Goal: Task Accomplishment & Management: Complete application form

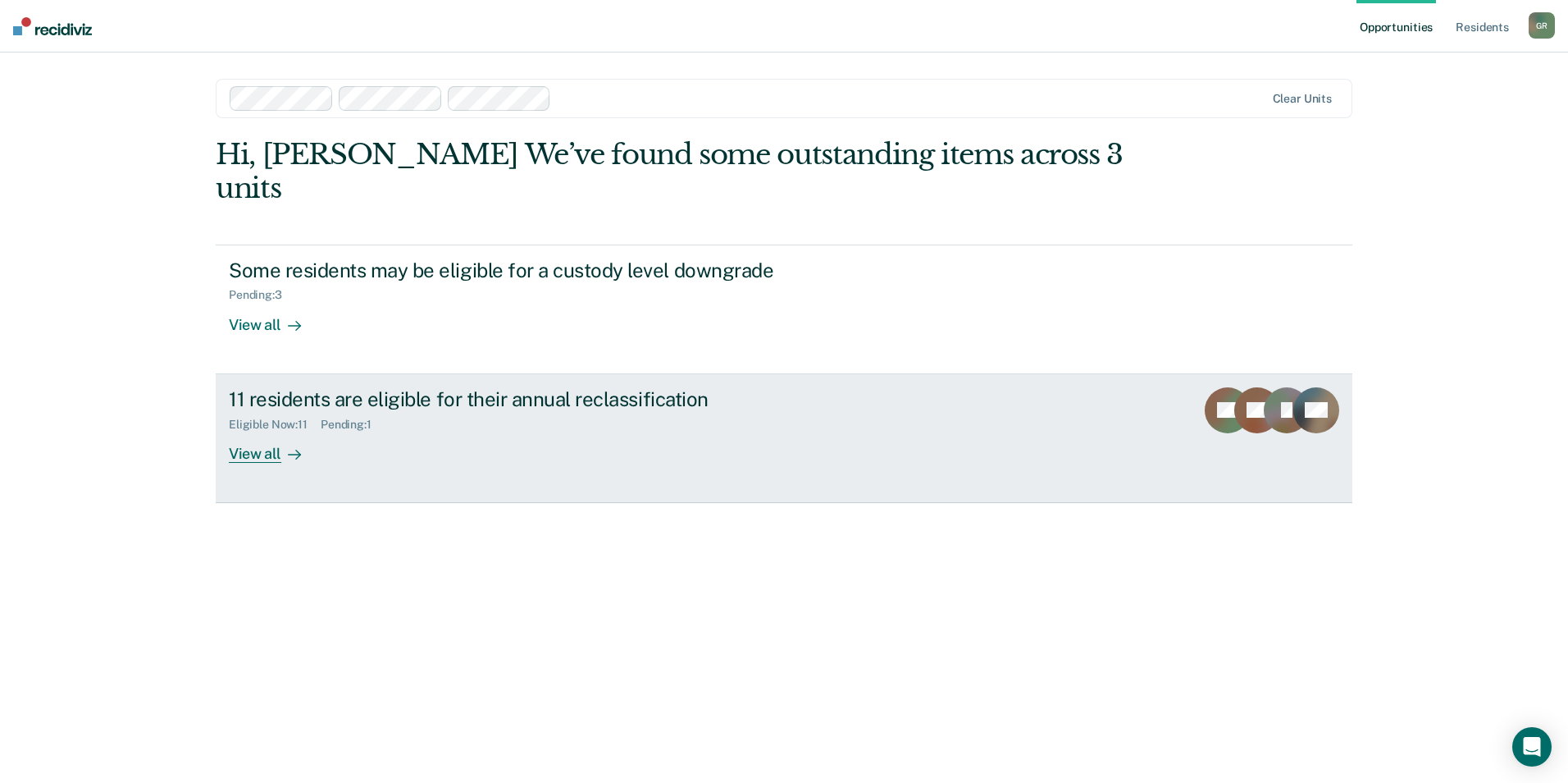
click at [242, 431] on div "View all" at bounding box center [274, 447] width 92 height 32
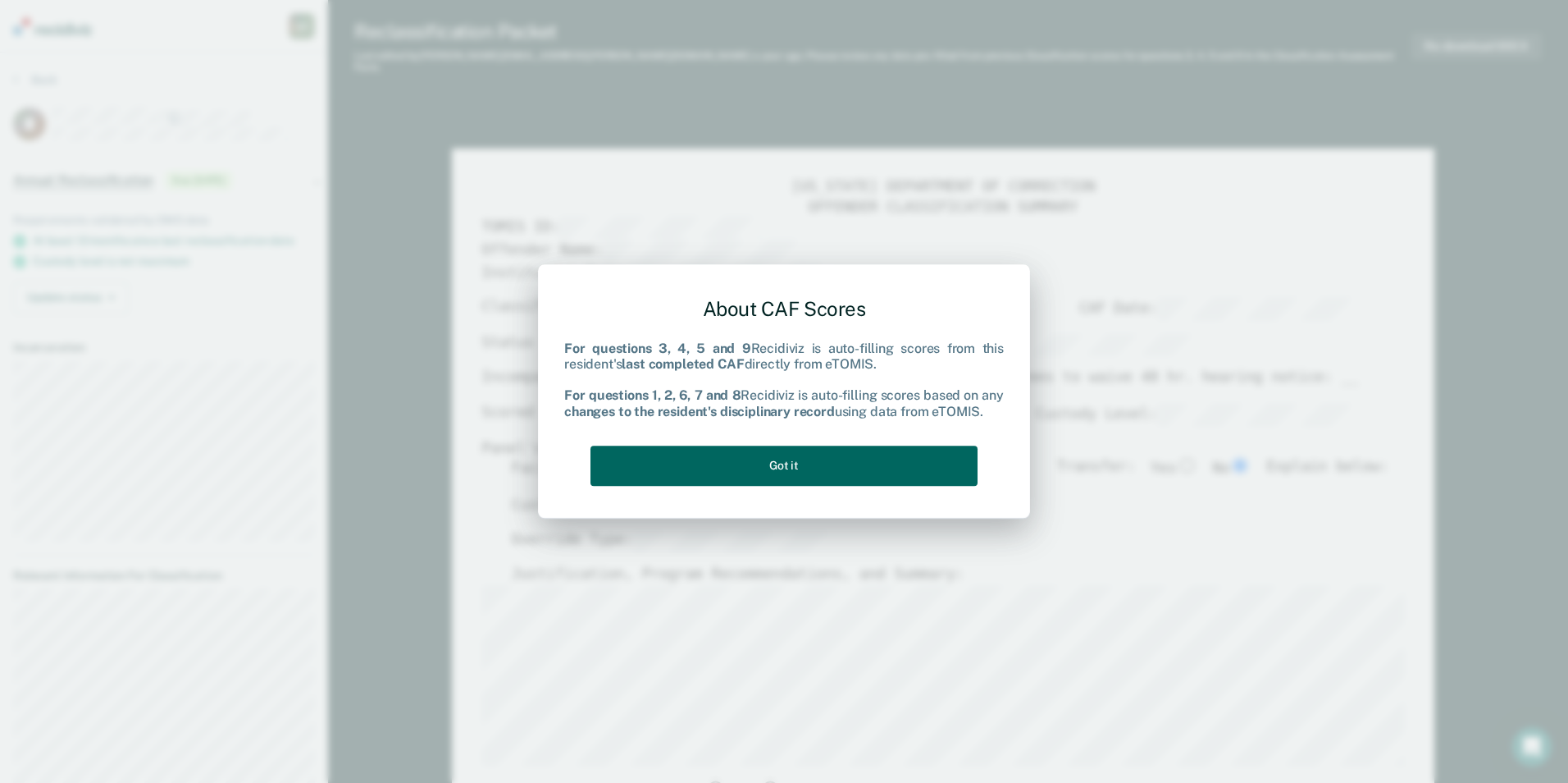
click at [812, 470] on button "Got it" at bounding box center [784, 465] width 387 height 40
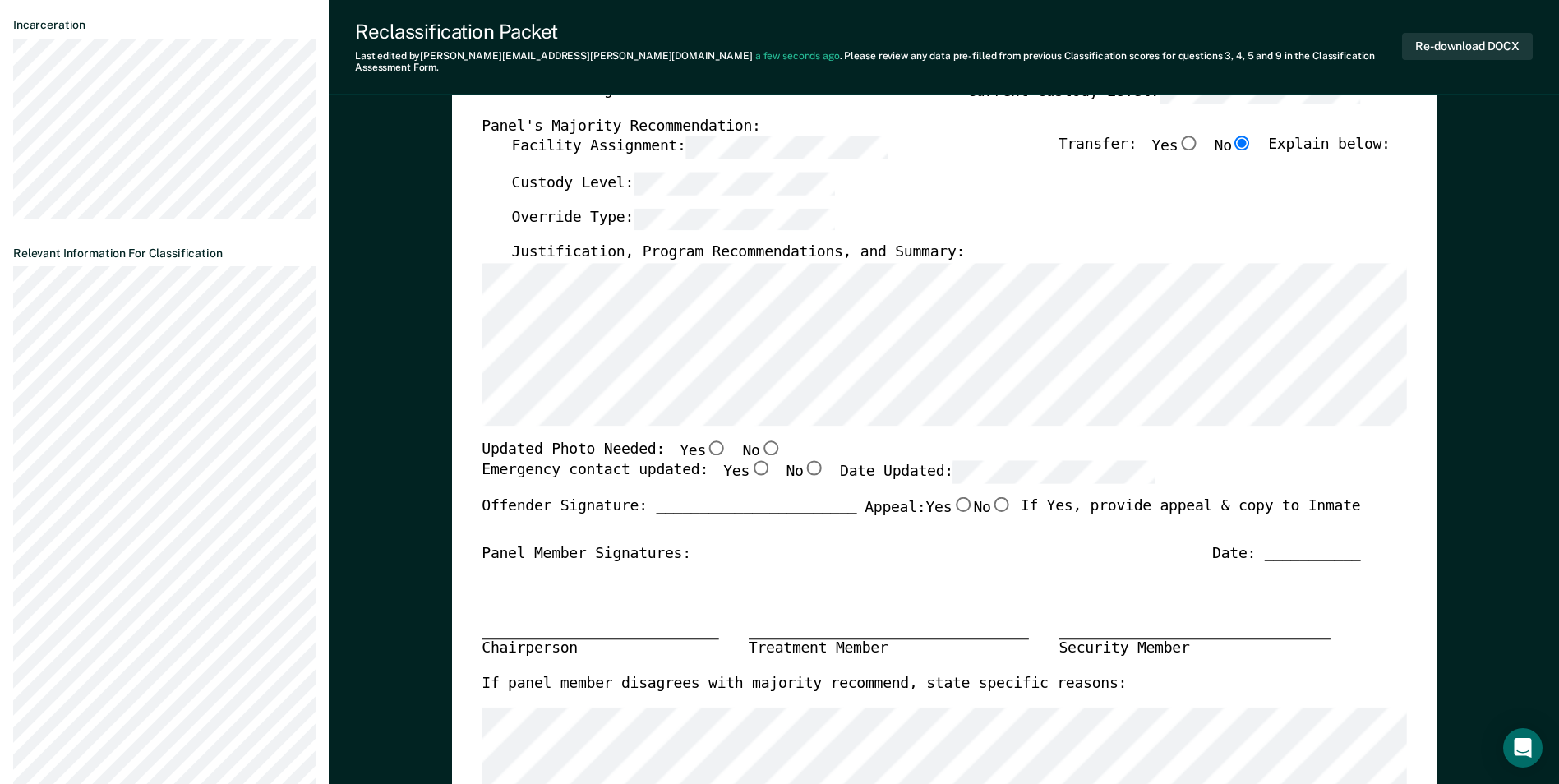
scroll to position [328, 0]
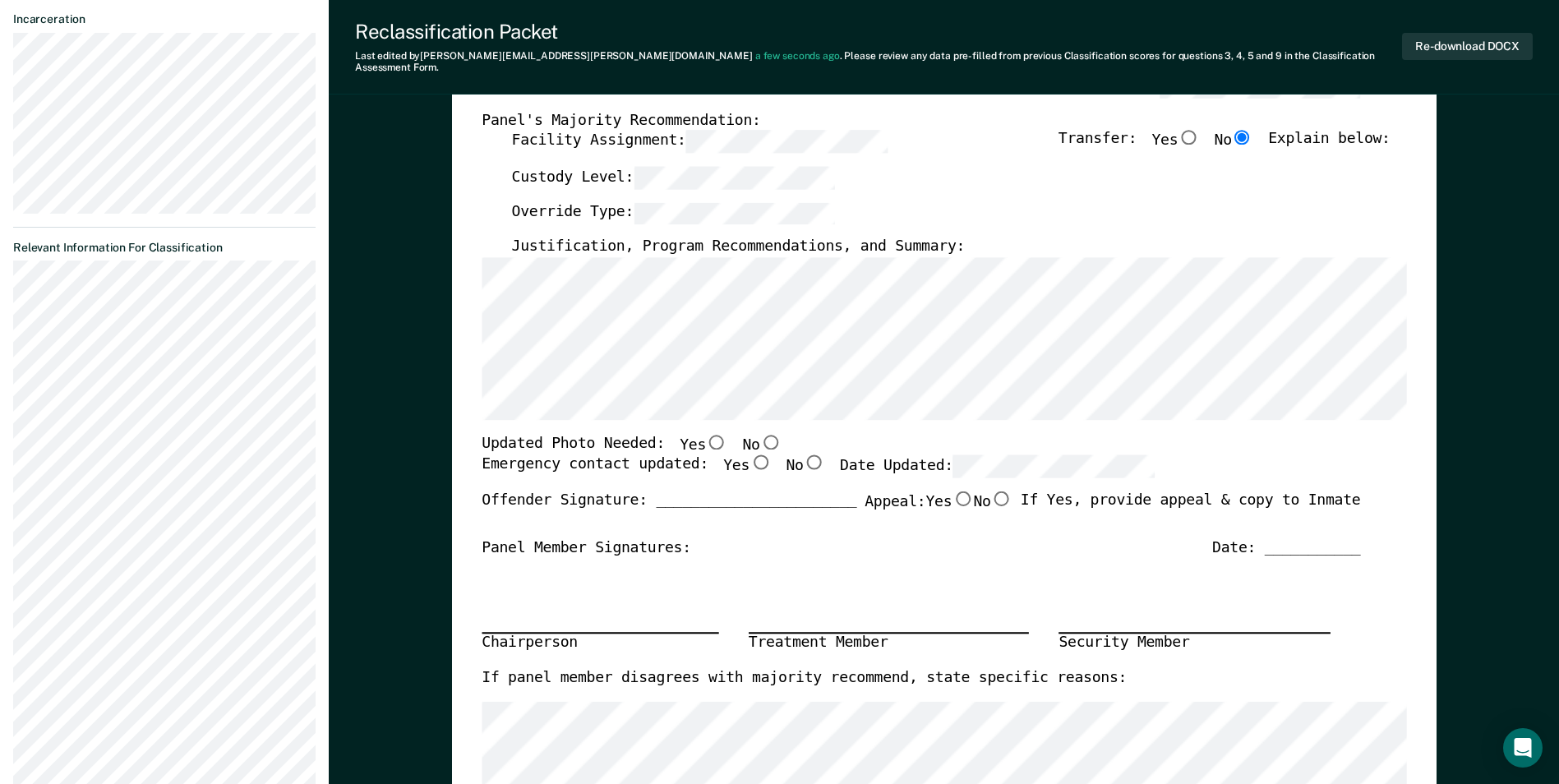
click at [759, 434] on input "No" at bounding box center [770, 441] width 22 height 15
type textarea "x"
radio input "true"
click at [750, 455] on input "Yes" at bounding box center [760, 462] width 22 height 15
type textarea "x"
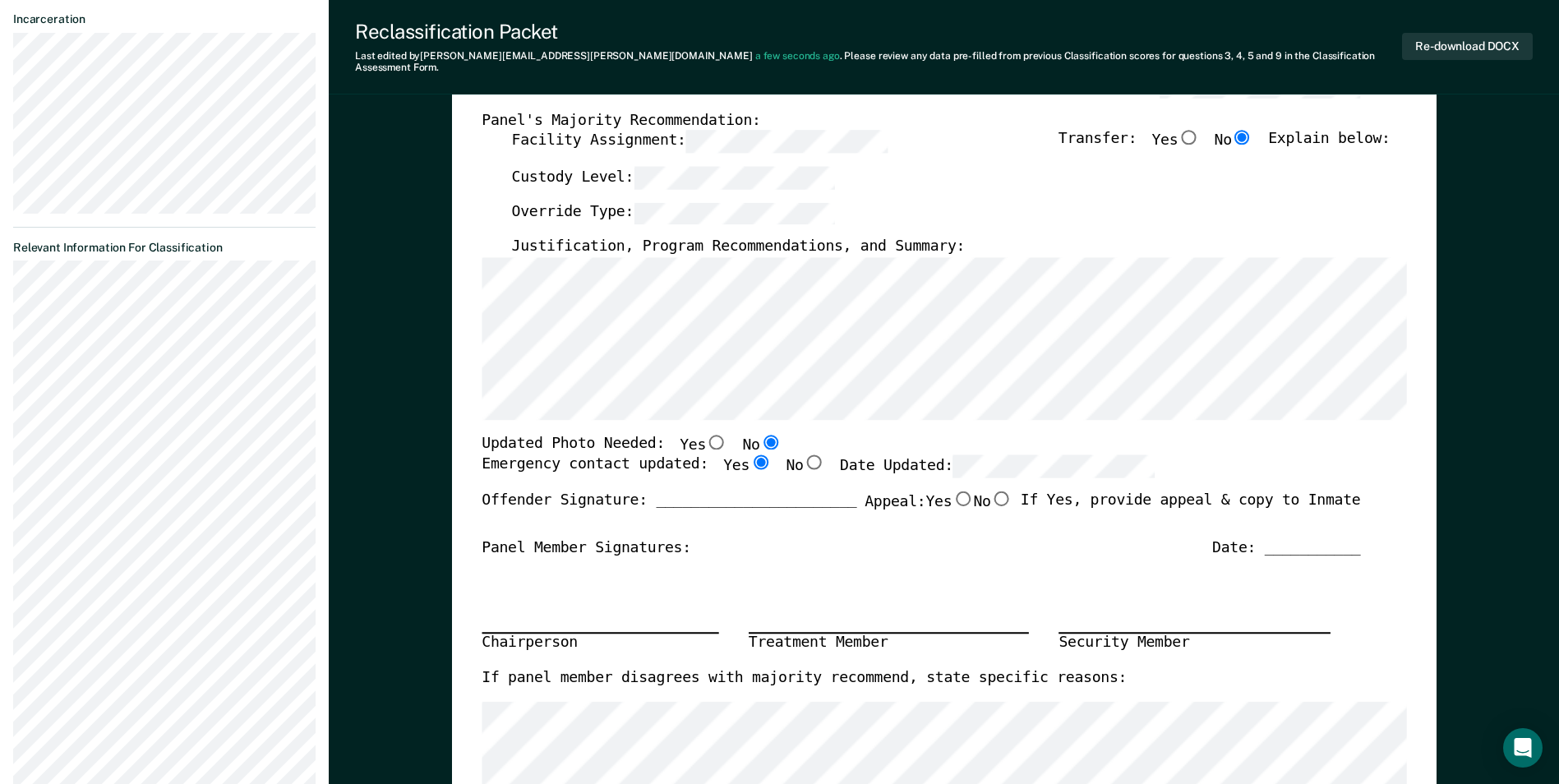
radio input "true"
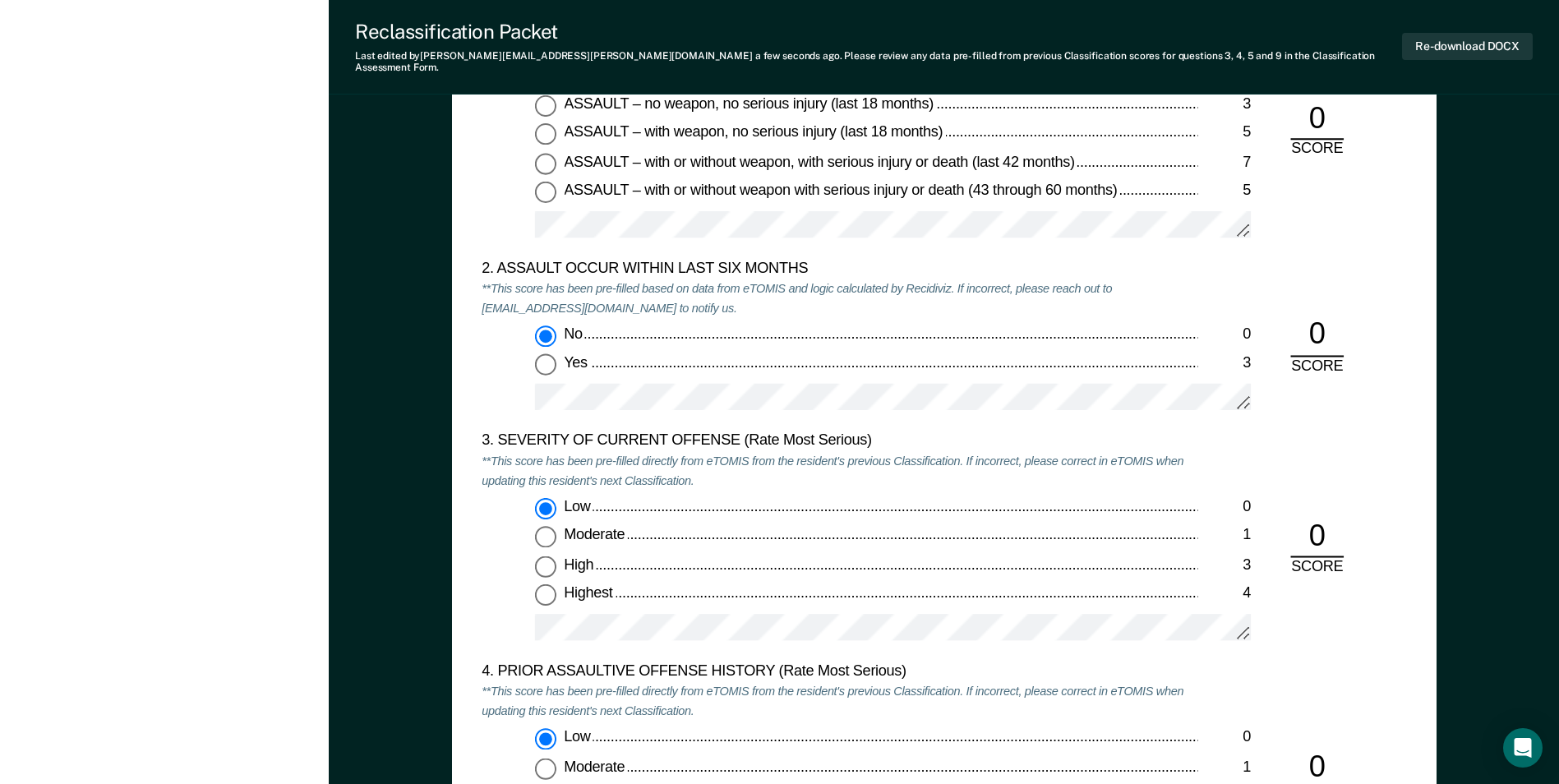
scroll to position [1726, 0]
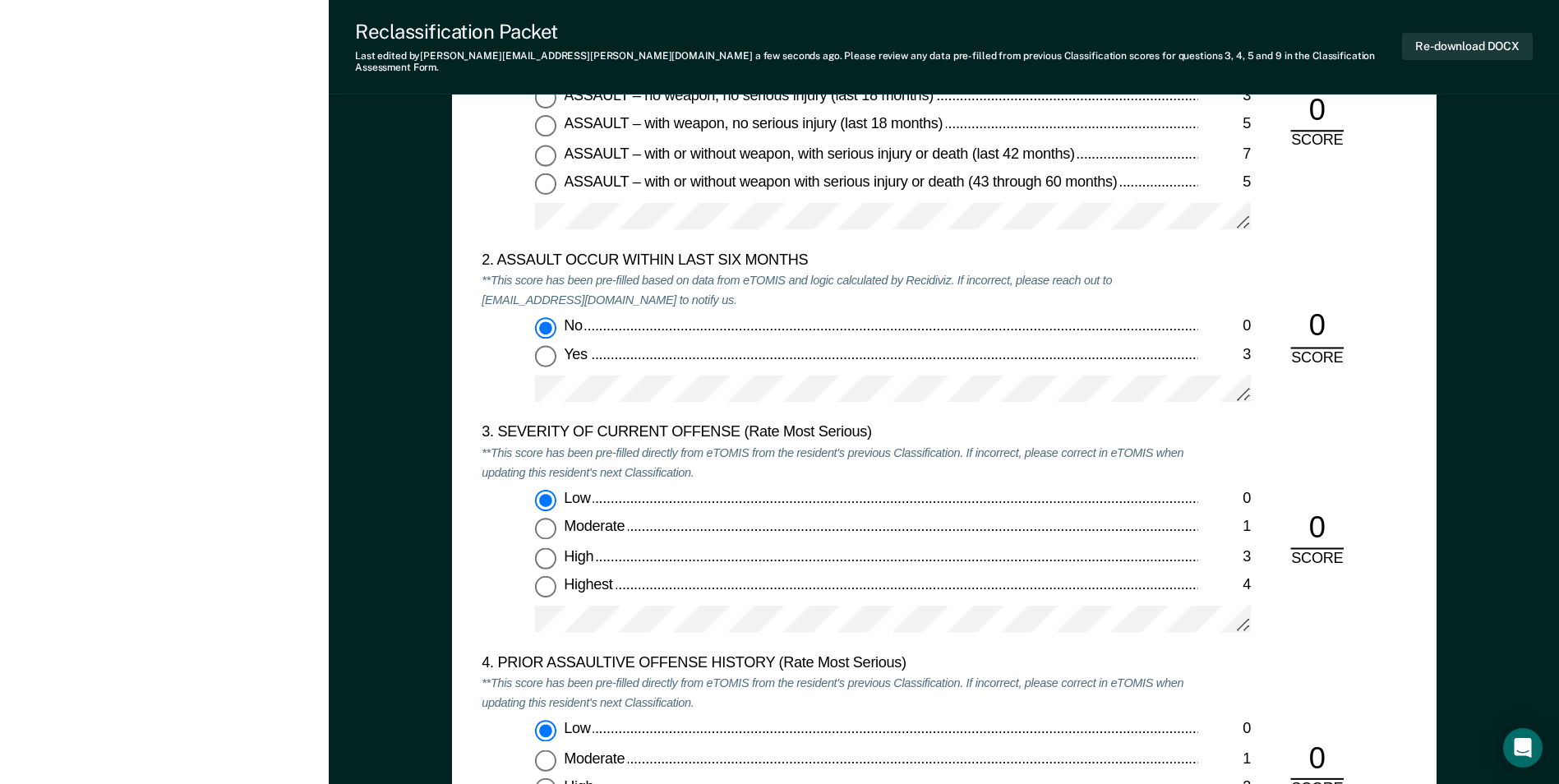
click at [549, 519] on input "Moderate 1" at bounding box center [546, 529] width 22 height 22
type textarea "x"
radio input "false"
radio input "true"
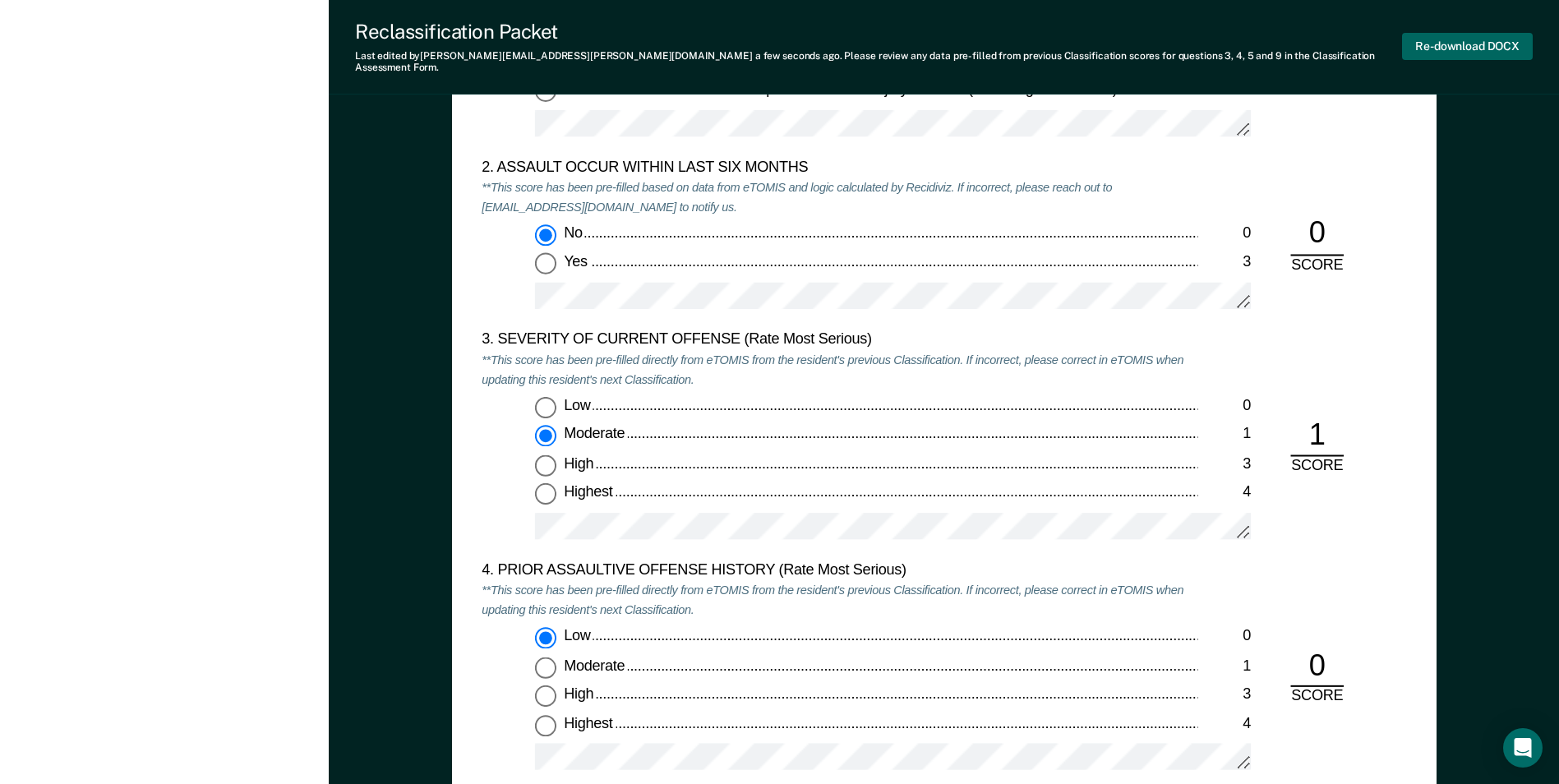
click at [1421, 40] on button "Re-download DOCX" at bounding box center [1468, 46] width 131 height 27
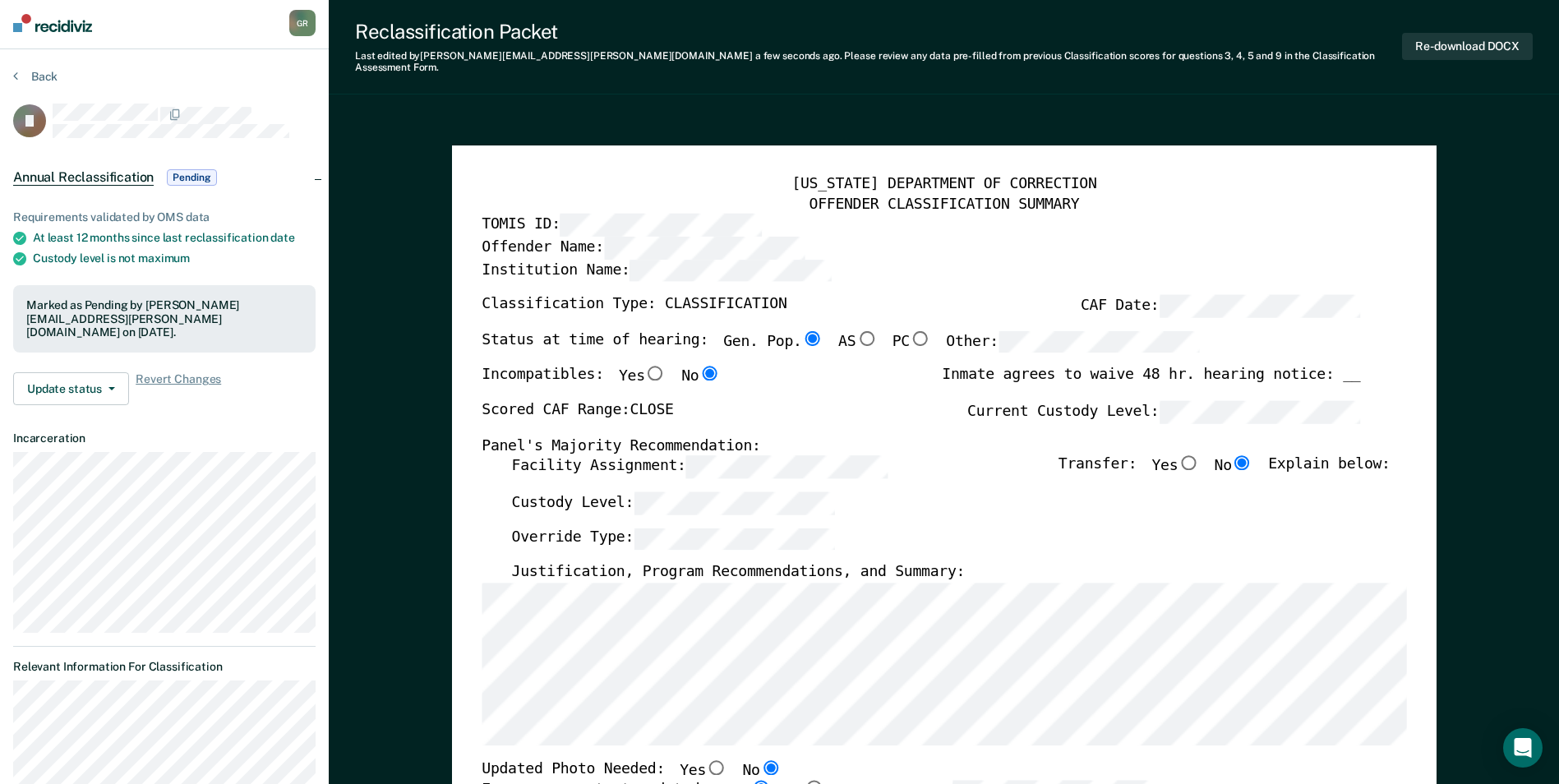
scroll to position [0, 0]
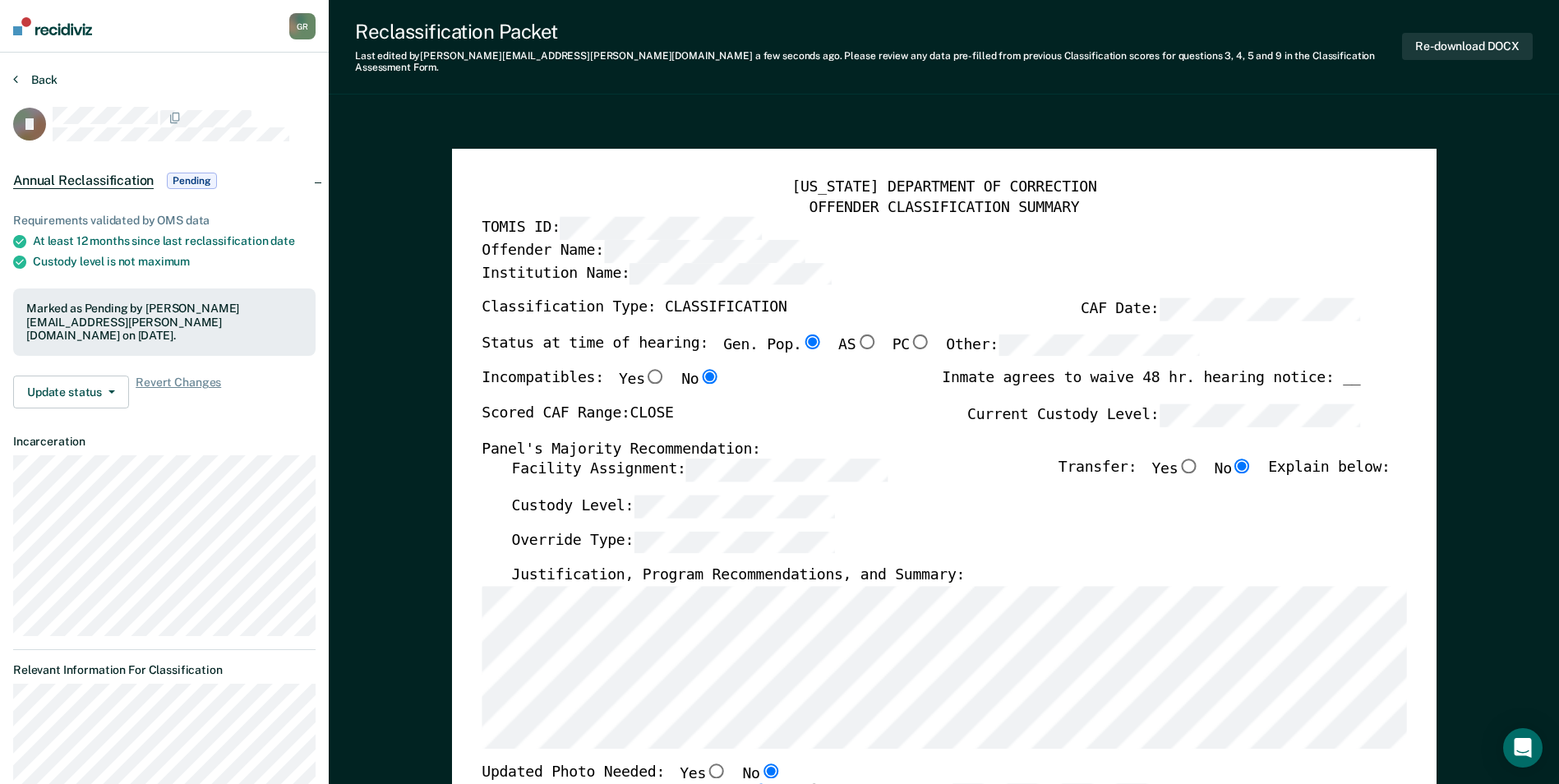
click at [54, 80] on button "Back" at bounding box center [35, 79] width 45 height 15
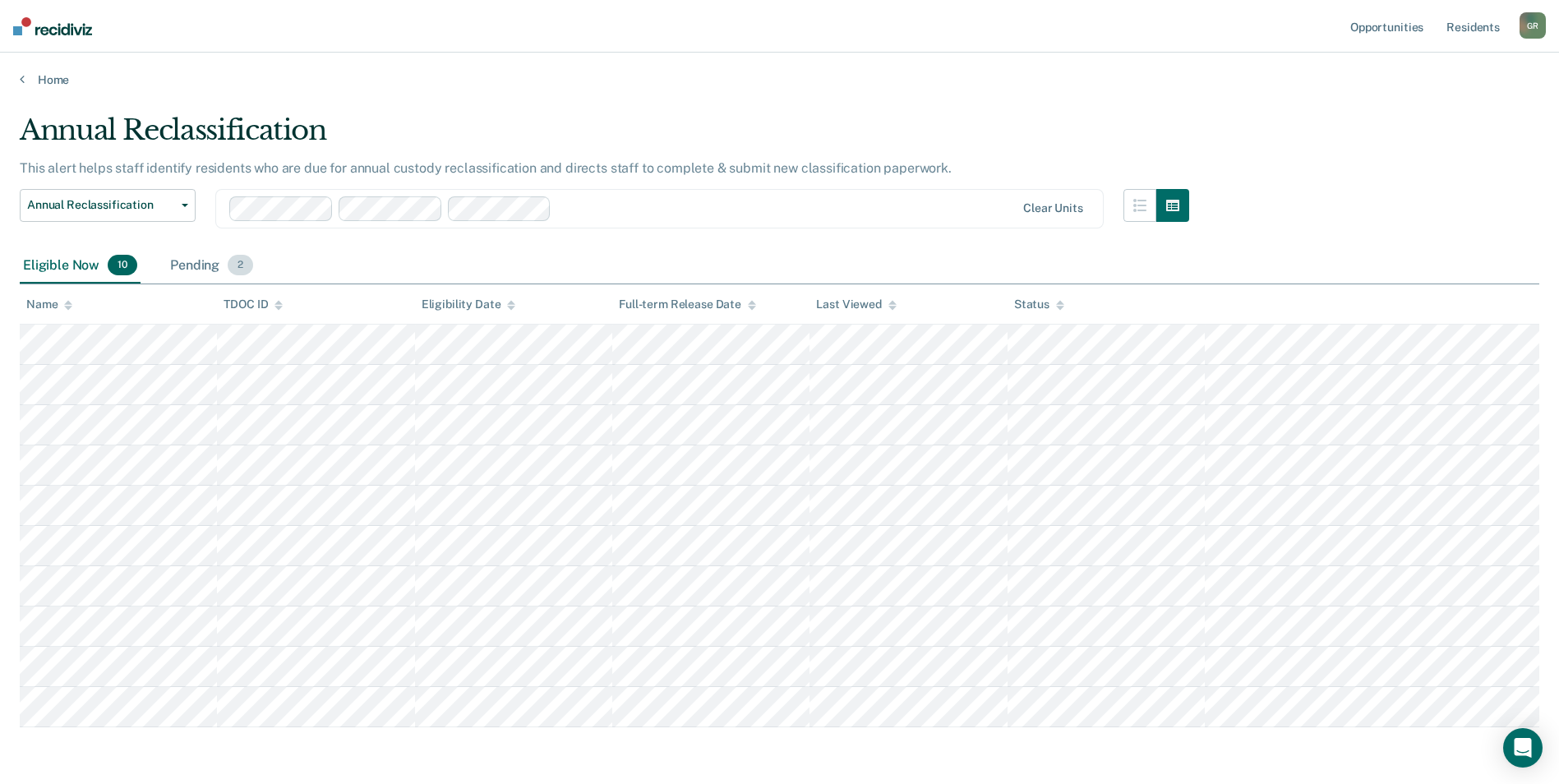
click at [184, 258] on div "Pending 2" at bounding box center [212, 266] width 90 height 36
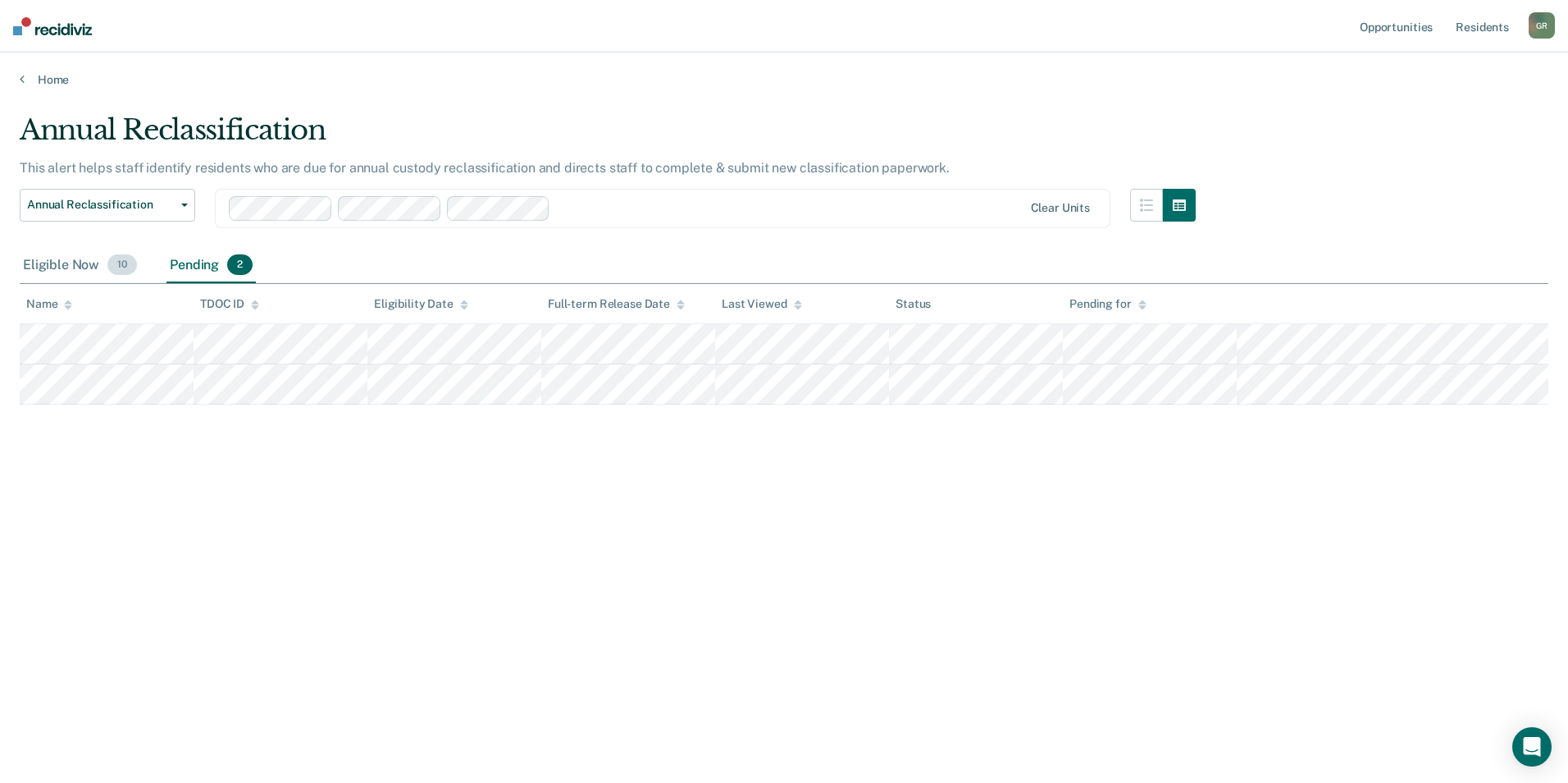
click at [72, 255] on div "Eligible Now 10" at bounding box center [80, 266] width 120 height 36
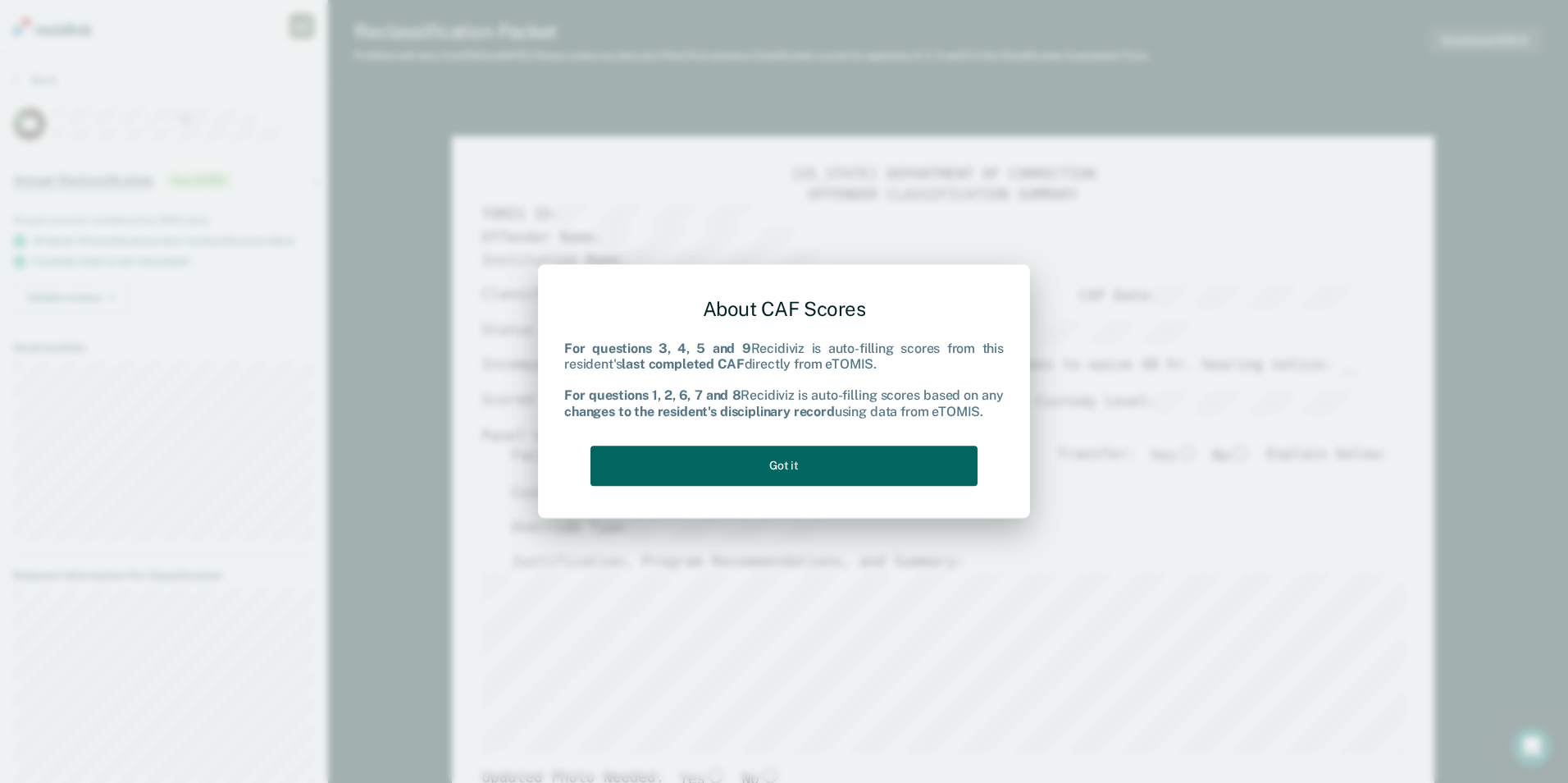
click at [845, 472] on button "Got it" at bounding box center [784, 465] width 387 height 40
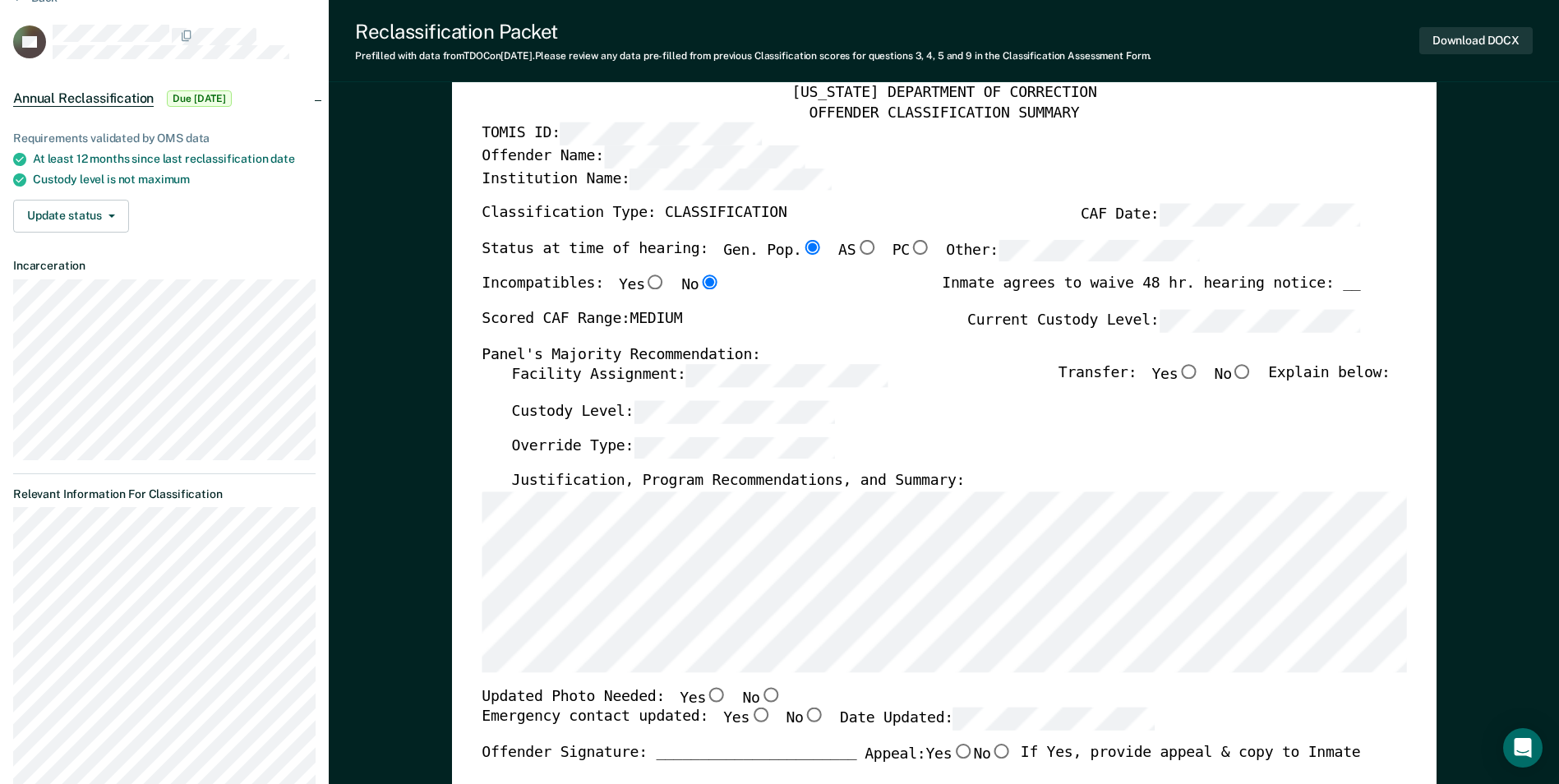
scroll to position [165, 0]
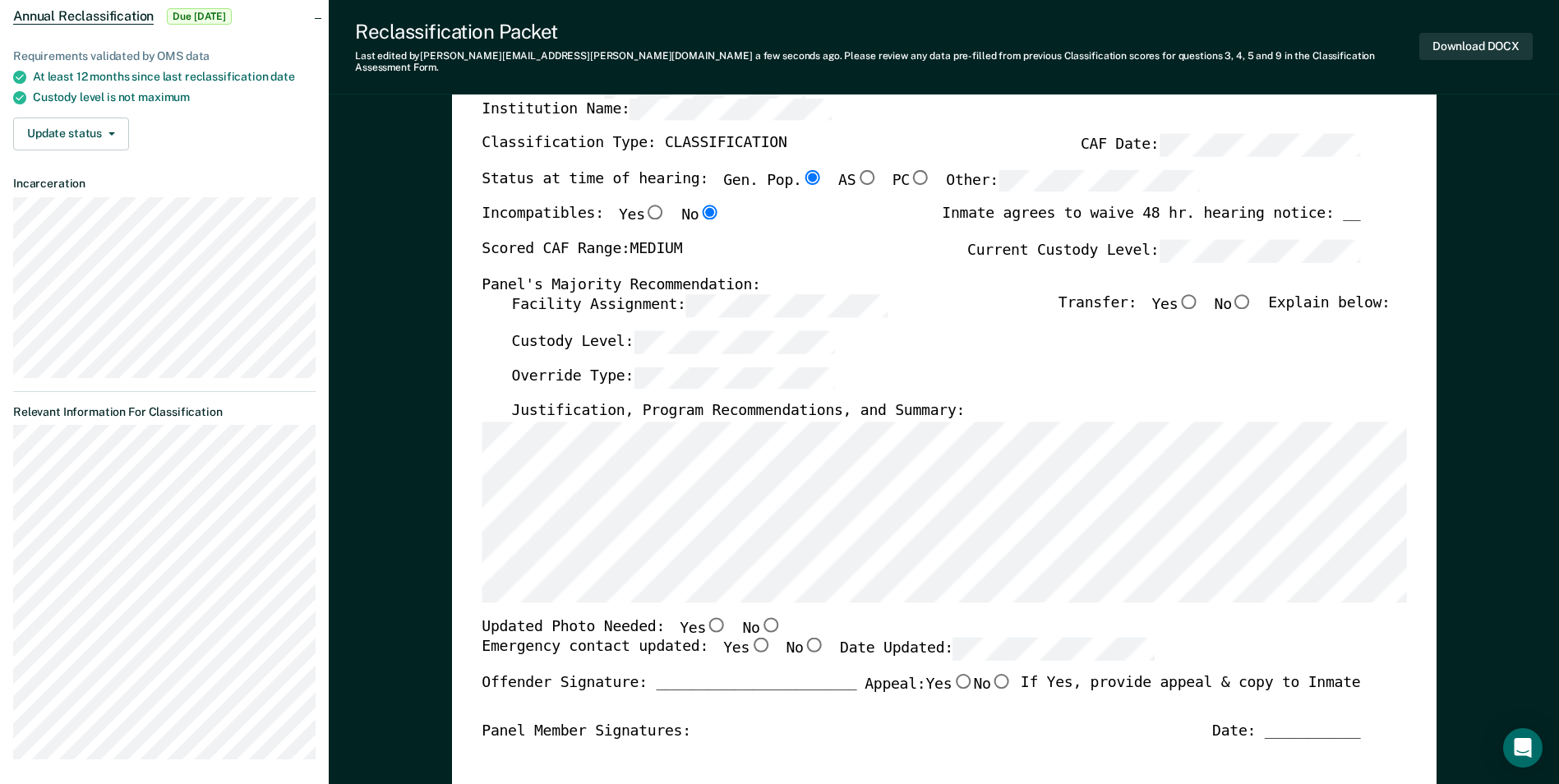
click at [1248, 294] on input "No" at bounding box center [1243, 301] width 22 height 15
type textarea "x"
radio input "true"
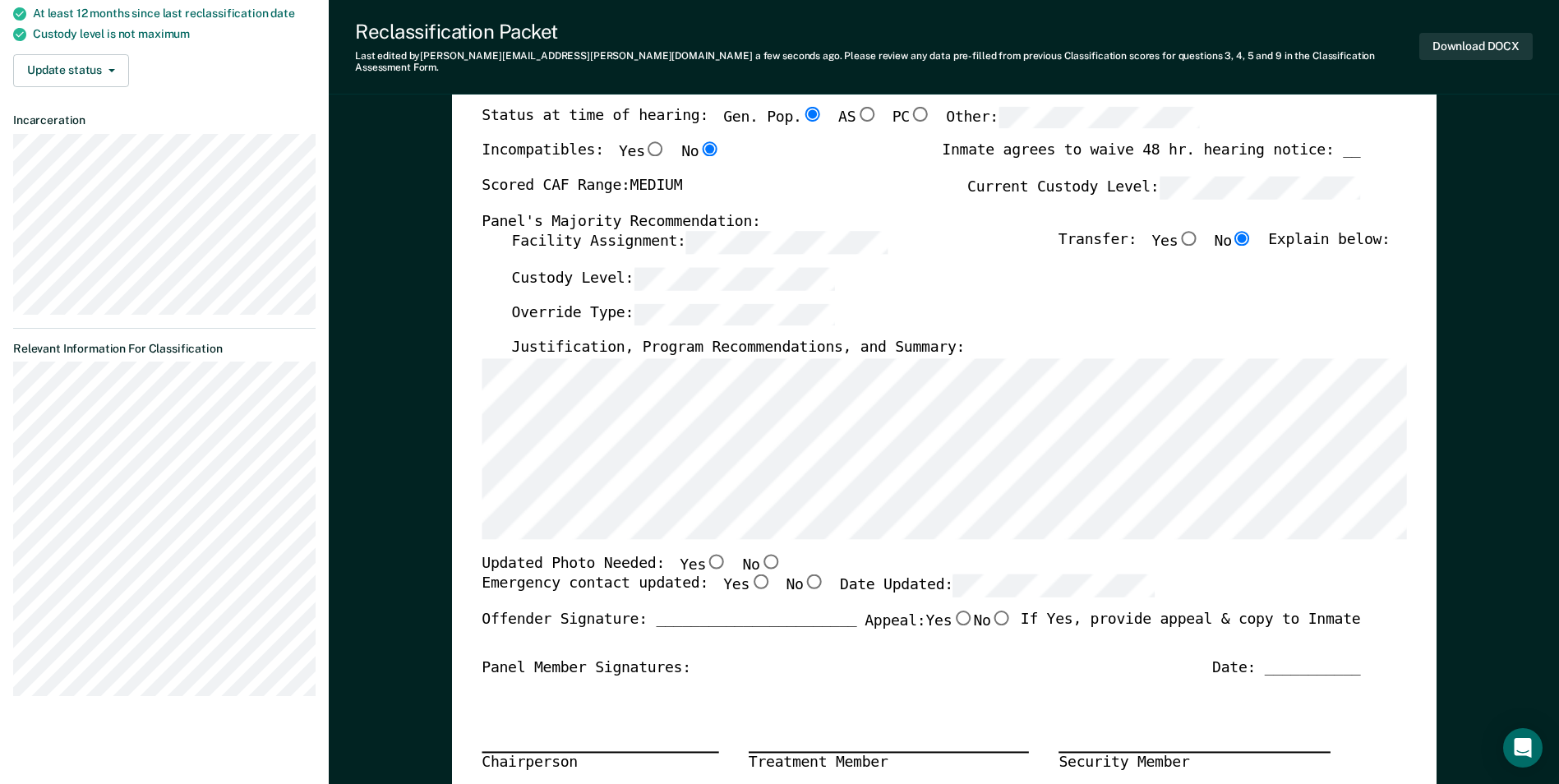
scroll to position [246, 0]
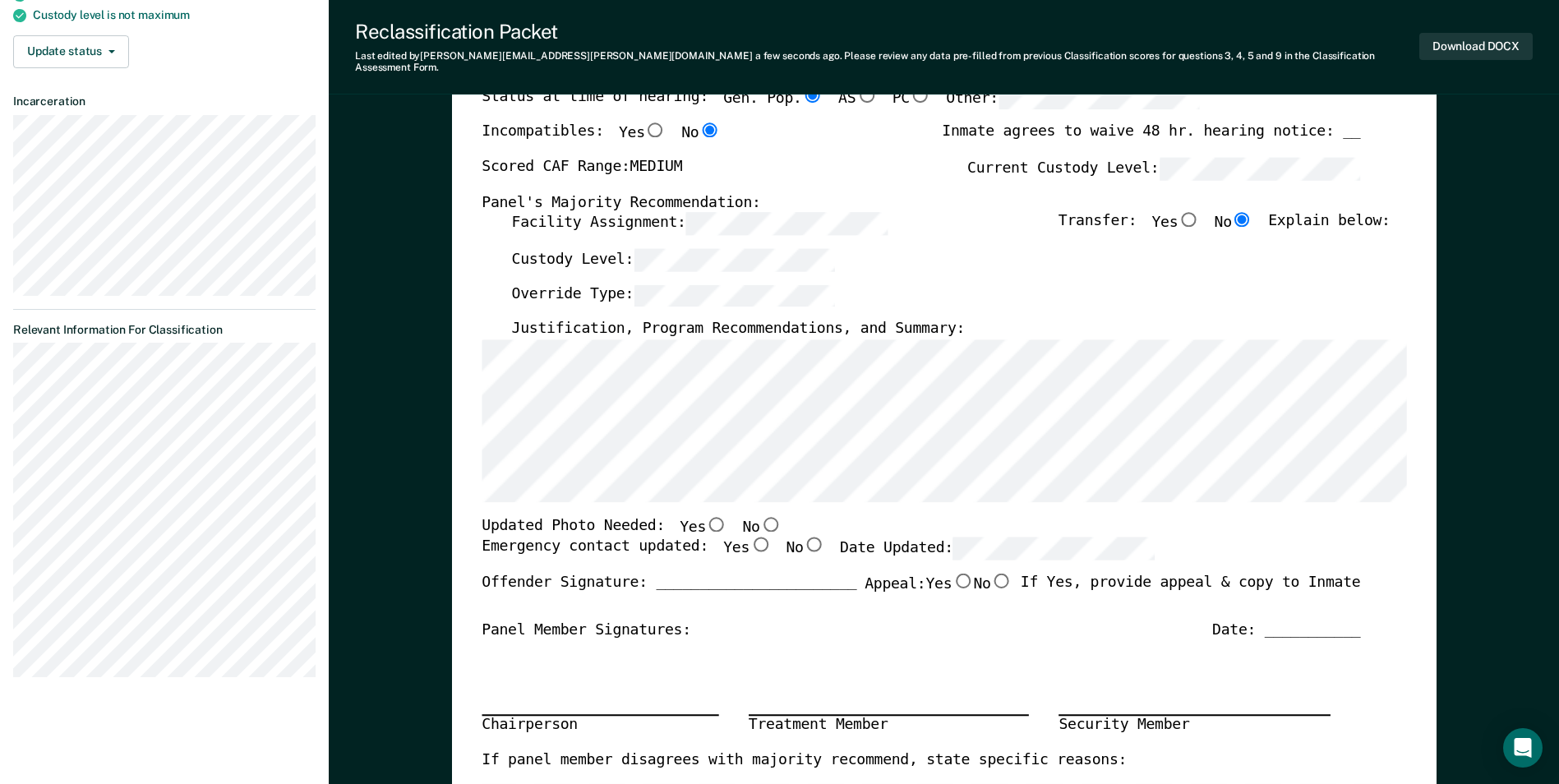
click at [759, 516] on input "No" at bounding box center [770, 523] width 22 height 15
type textarea "x"
radio input "true"
click at [750, 538] on input "Yes" at bounding box center [760, 544] width 22 height 15
type textarea "x"
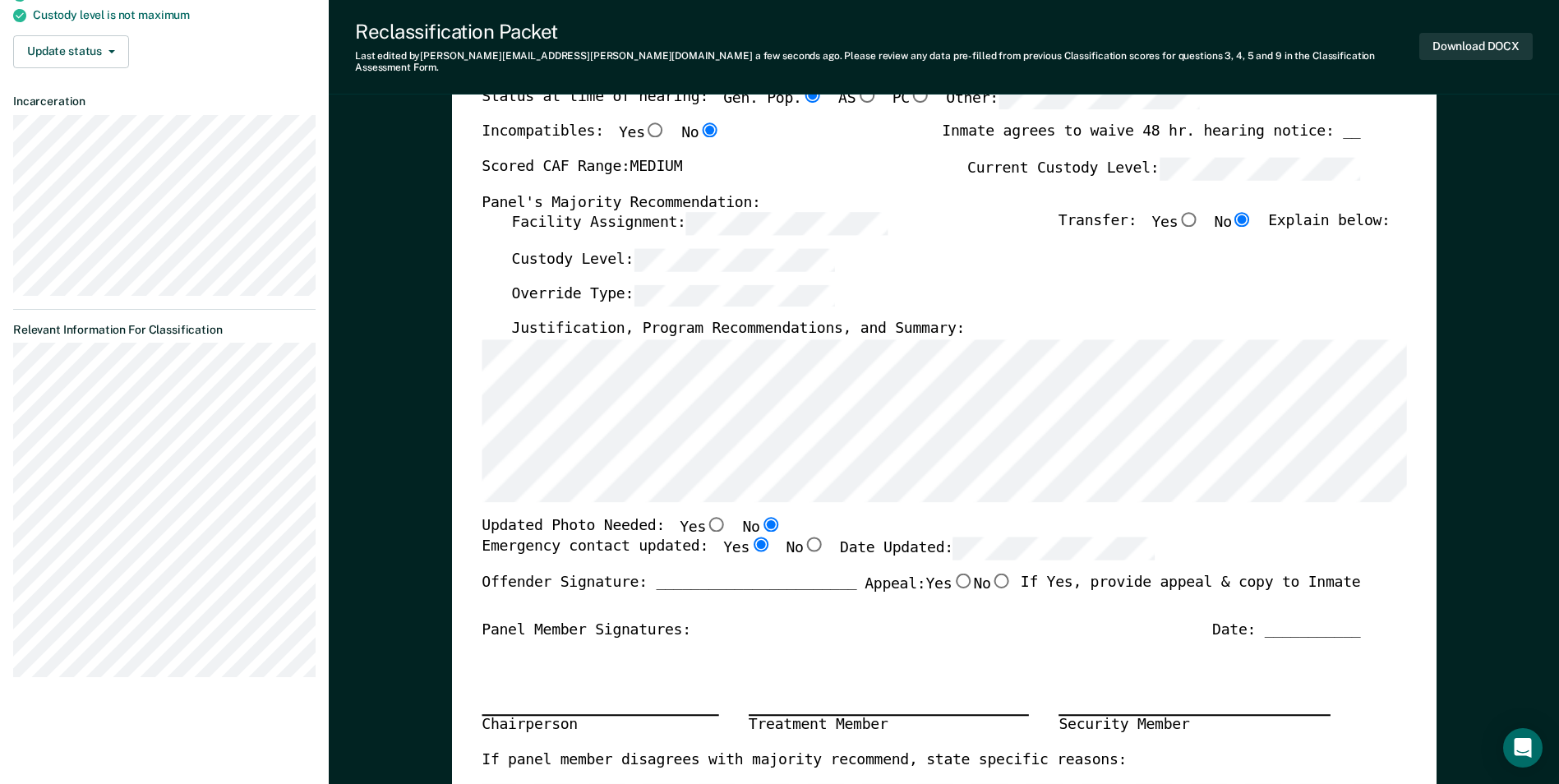
radio input "true"
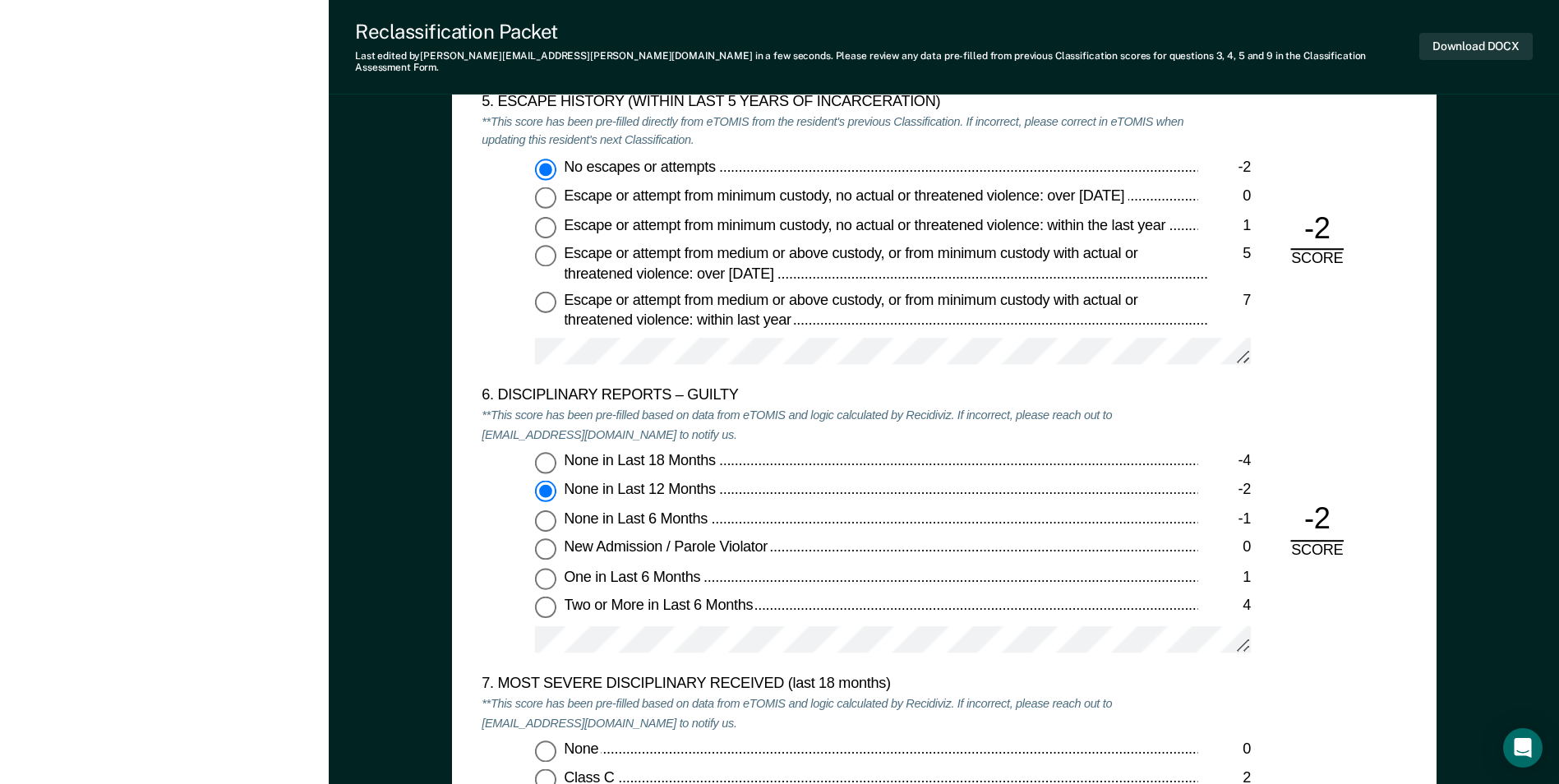
scroll to position [2711, 0]
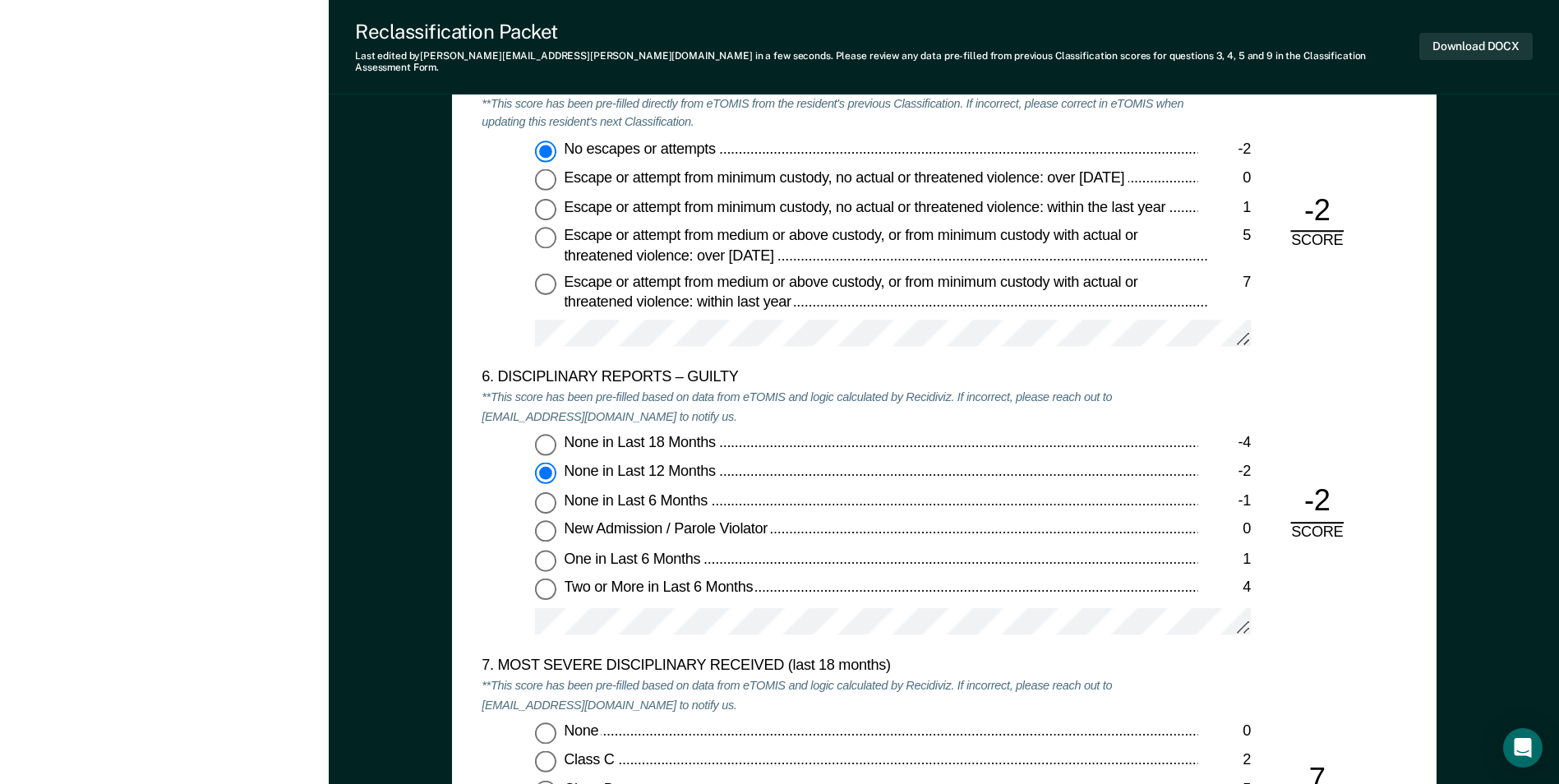
click at [542, 491] on input "None in Last 6 Months -1" at bounding box center [546, 501] width 22 height 22
type textarea "x"
radio input "false"
radio input "true"
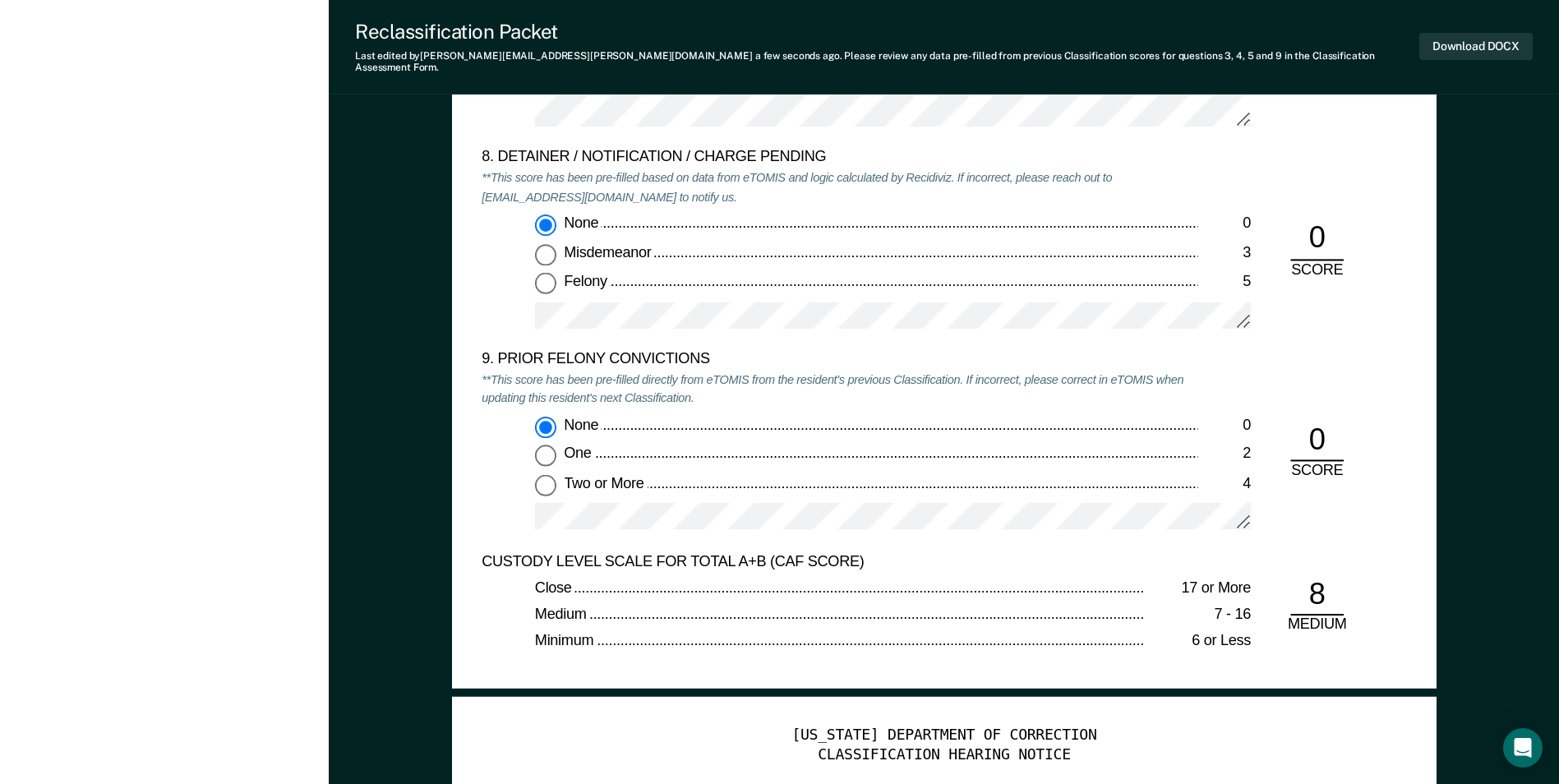
scroll to position [3533, 0]
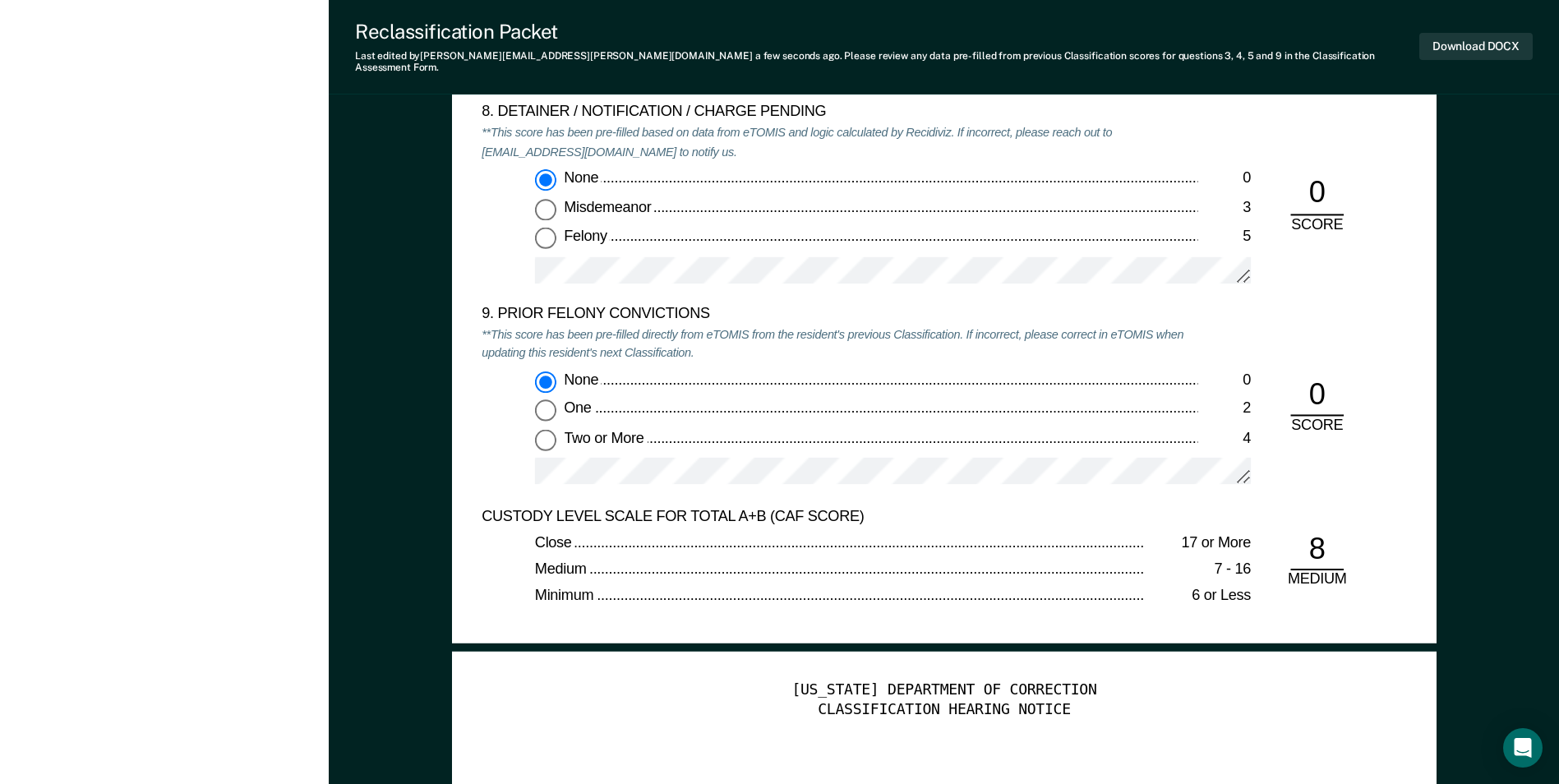
click at [551, 400] on input "One 2" at bounding box center [546, 410] width 22 height 22
type textarea "x"
radio input "false"
radio input "true"
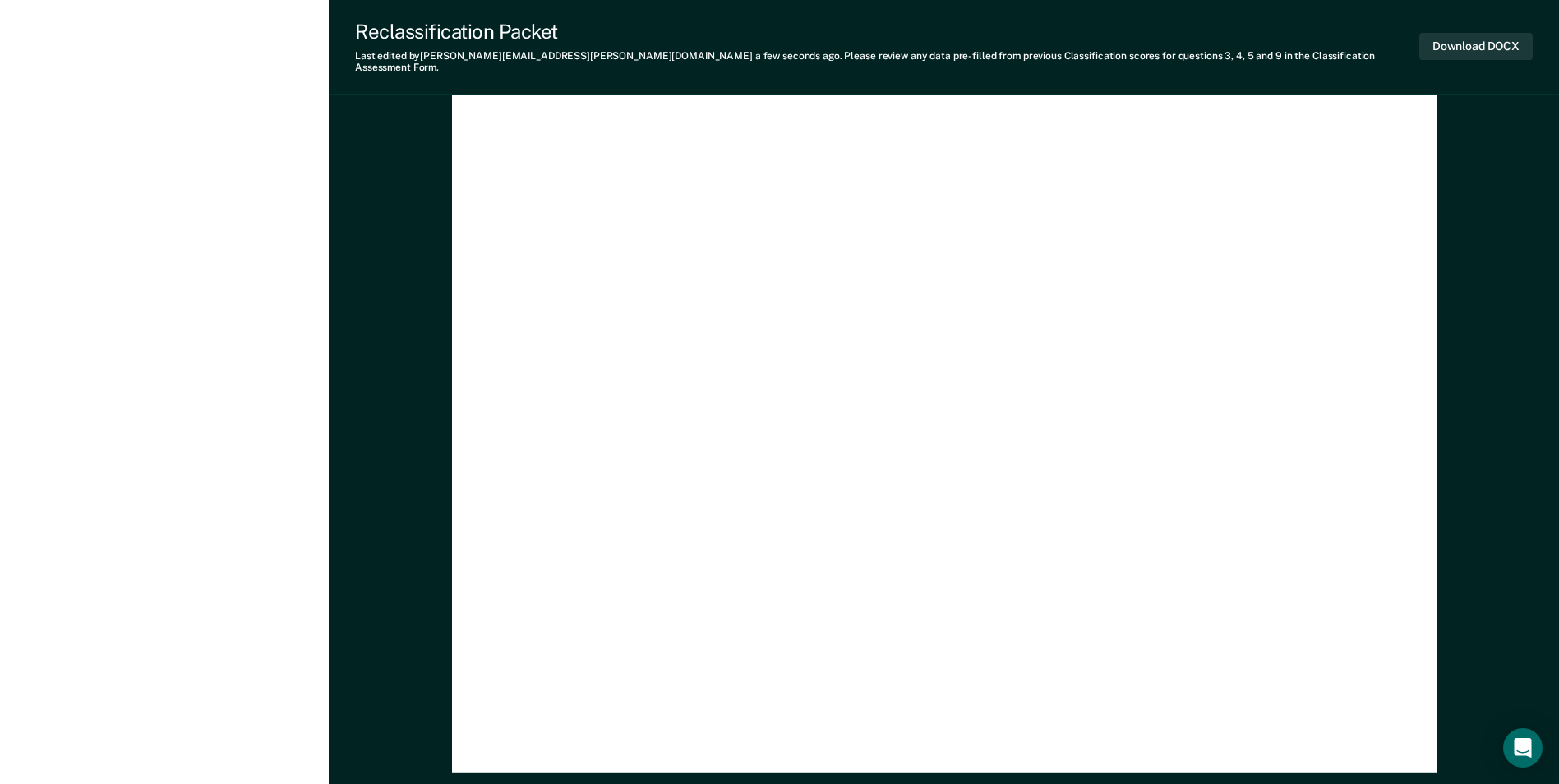
scroll to position [4800, 0]
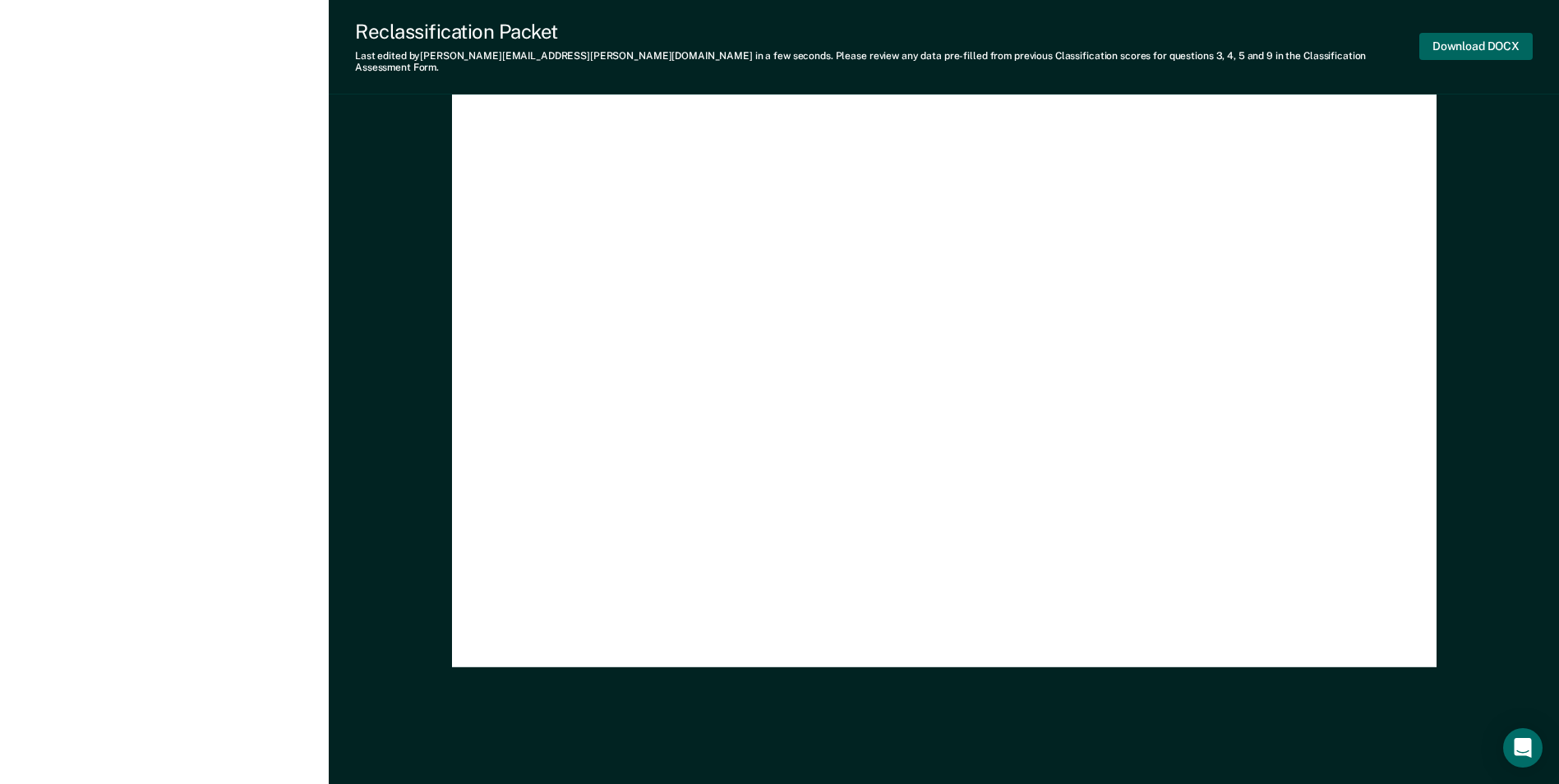
click at [1455, 40] on button "Download DOCX" at bounding box center [1476, 46] width 114 height 27
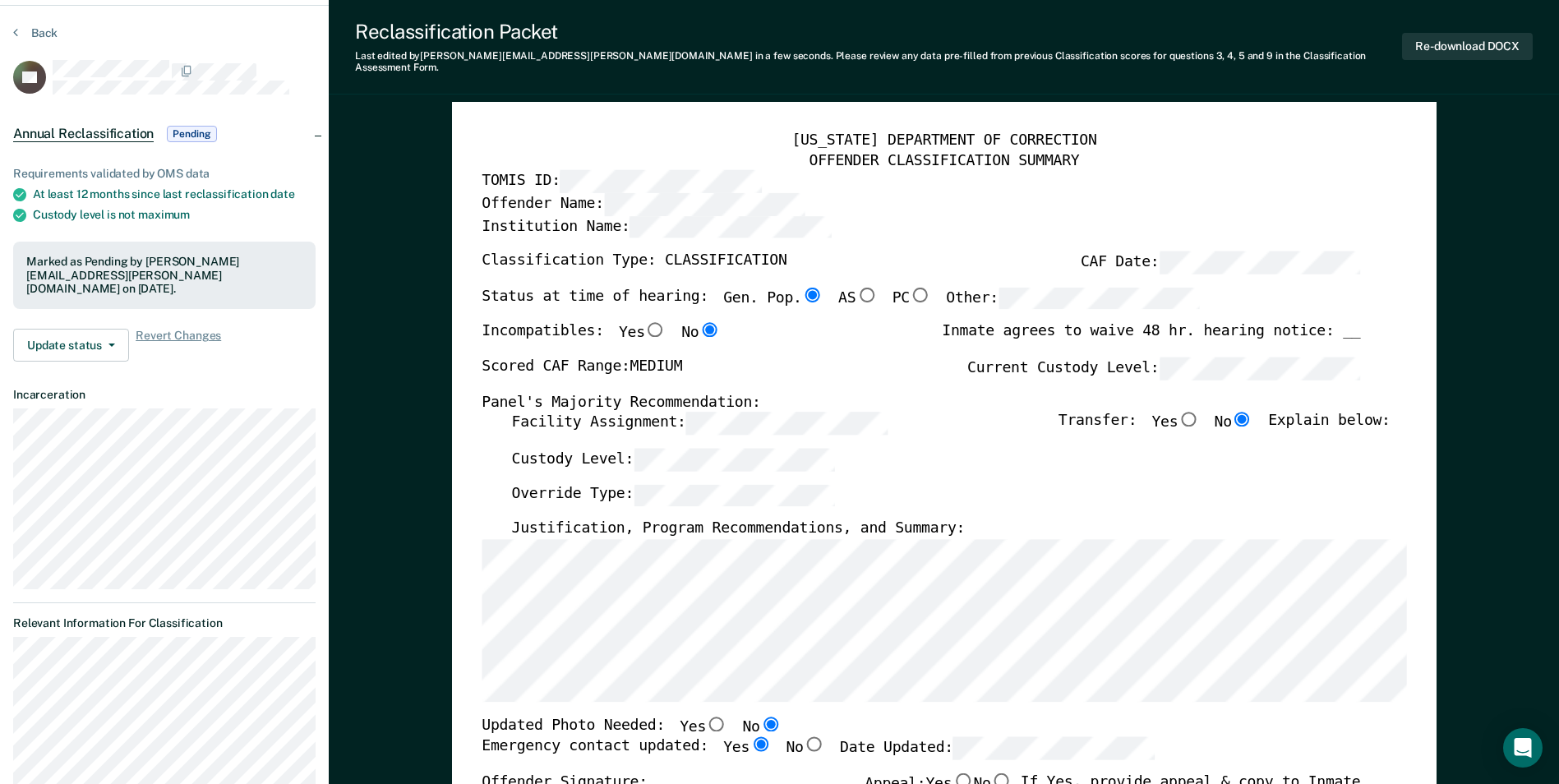
scroll to position [0, 0]
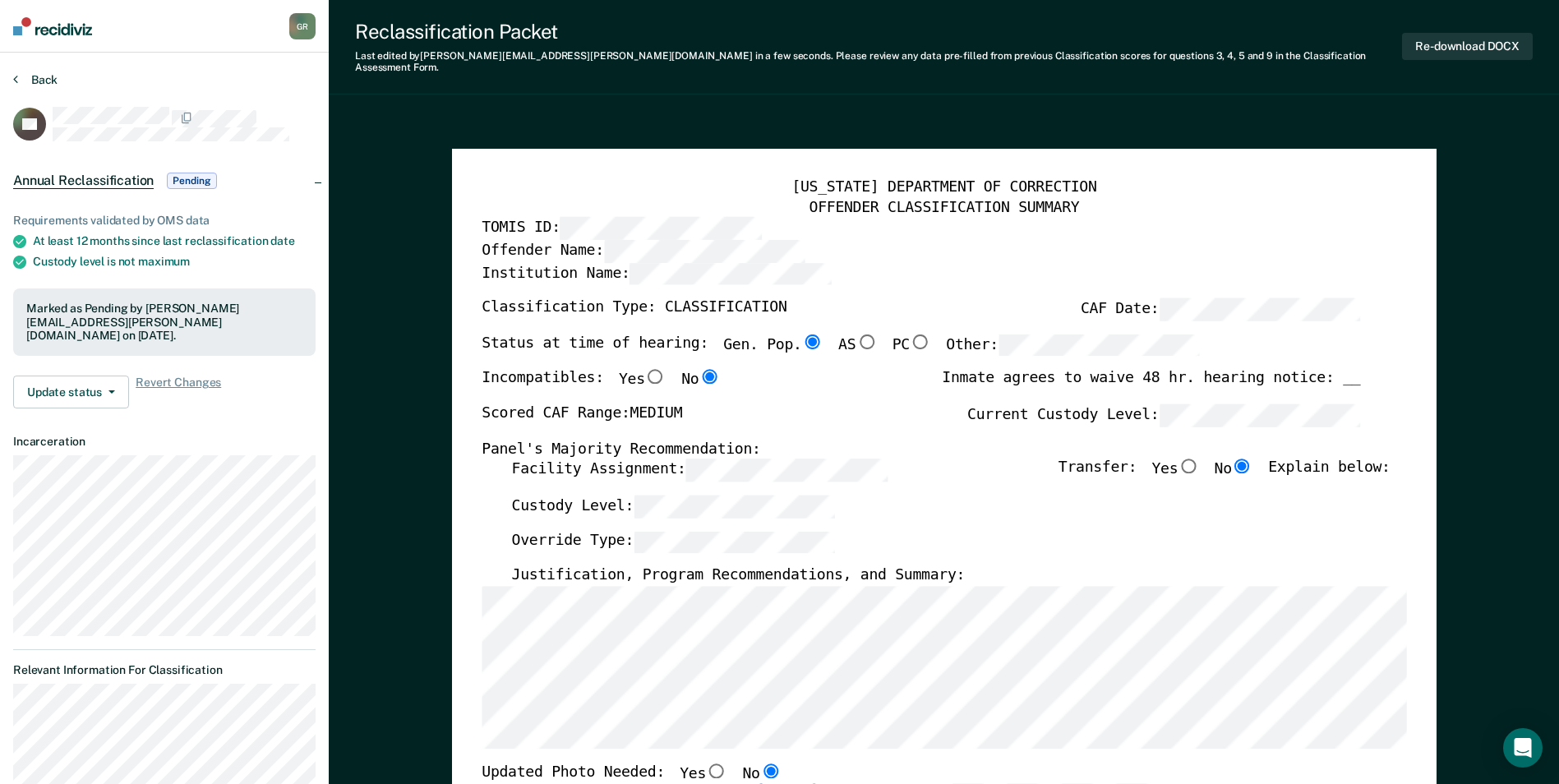
click at [36, 80] on button "Back" at bounding box center [35, 79] width 45 height 15
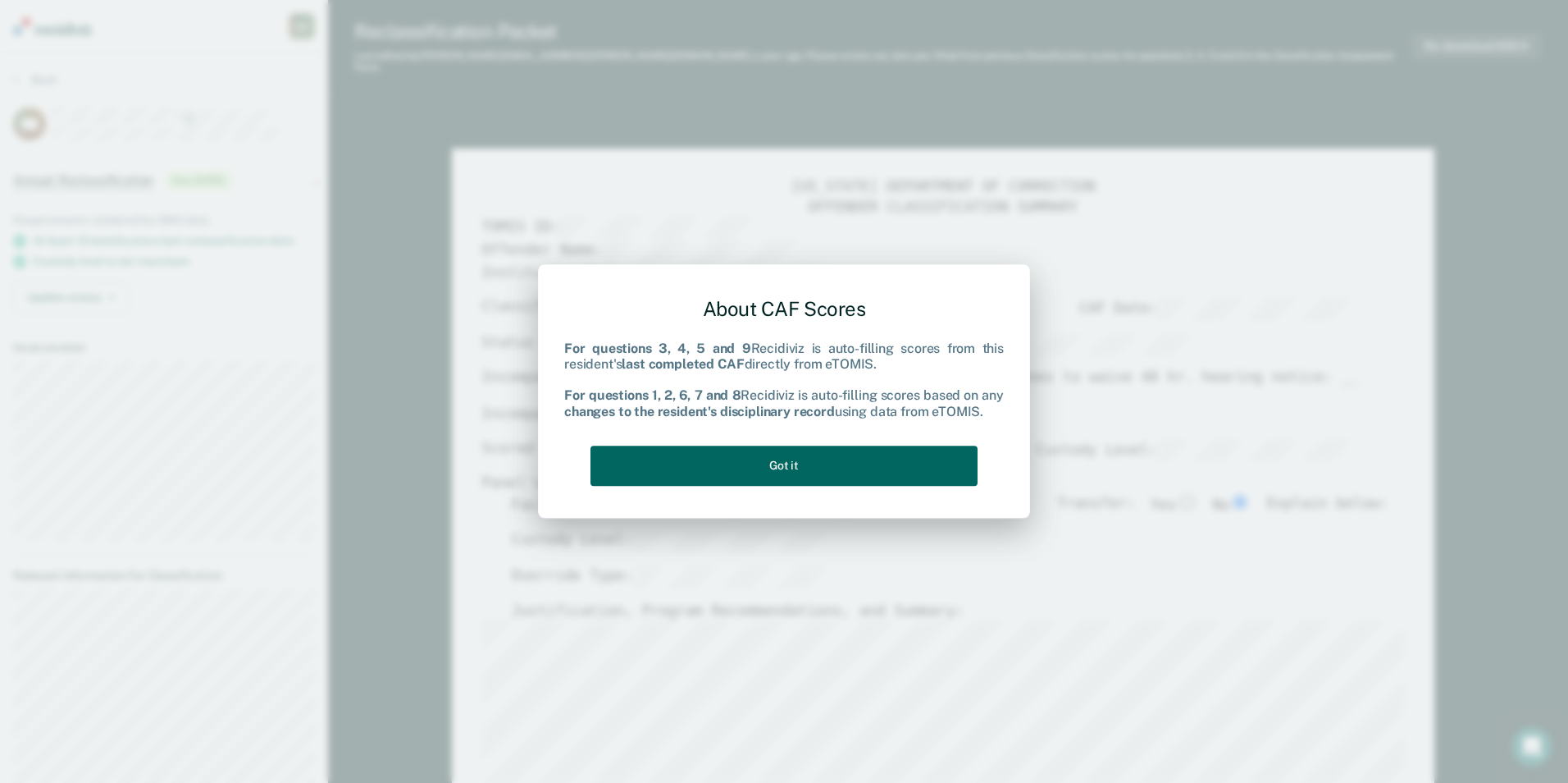
click at [710, 465] on button "Got it" at bounding box center [784, 465] width 387 height 40
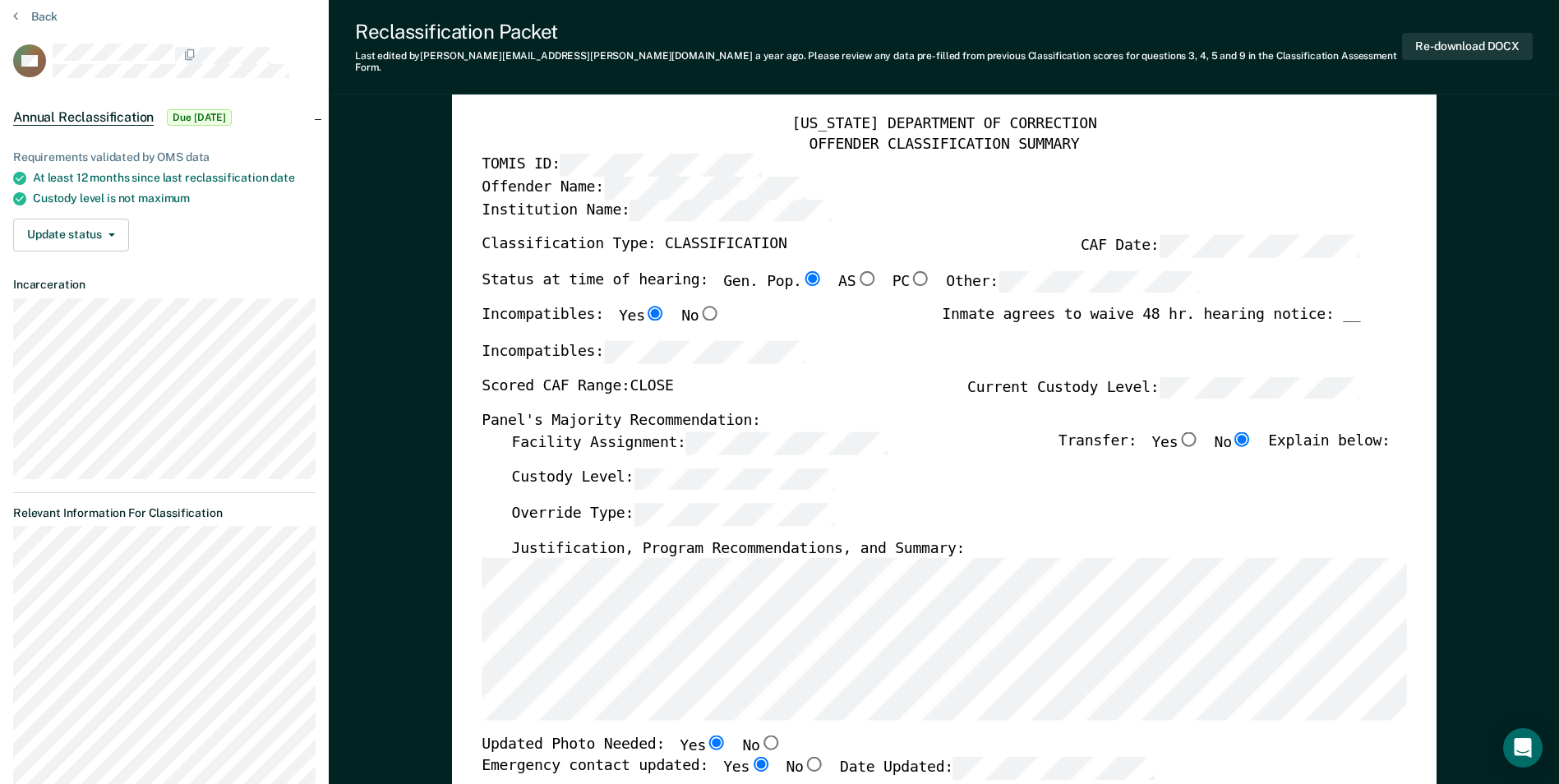
scroll to position [82, 0]
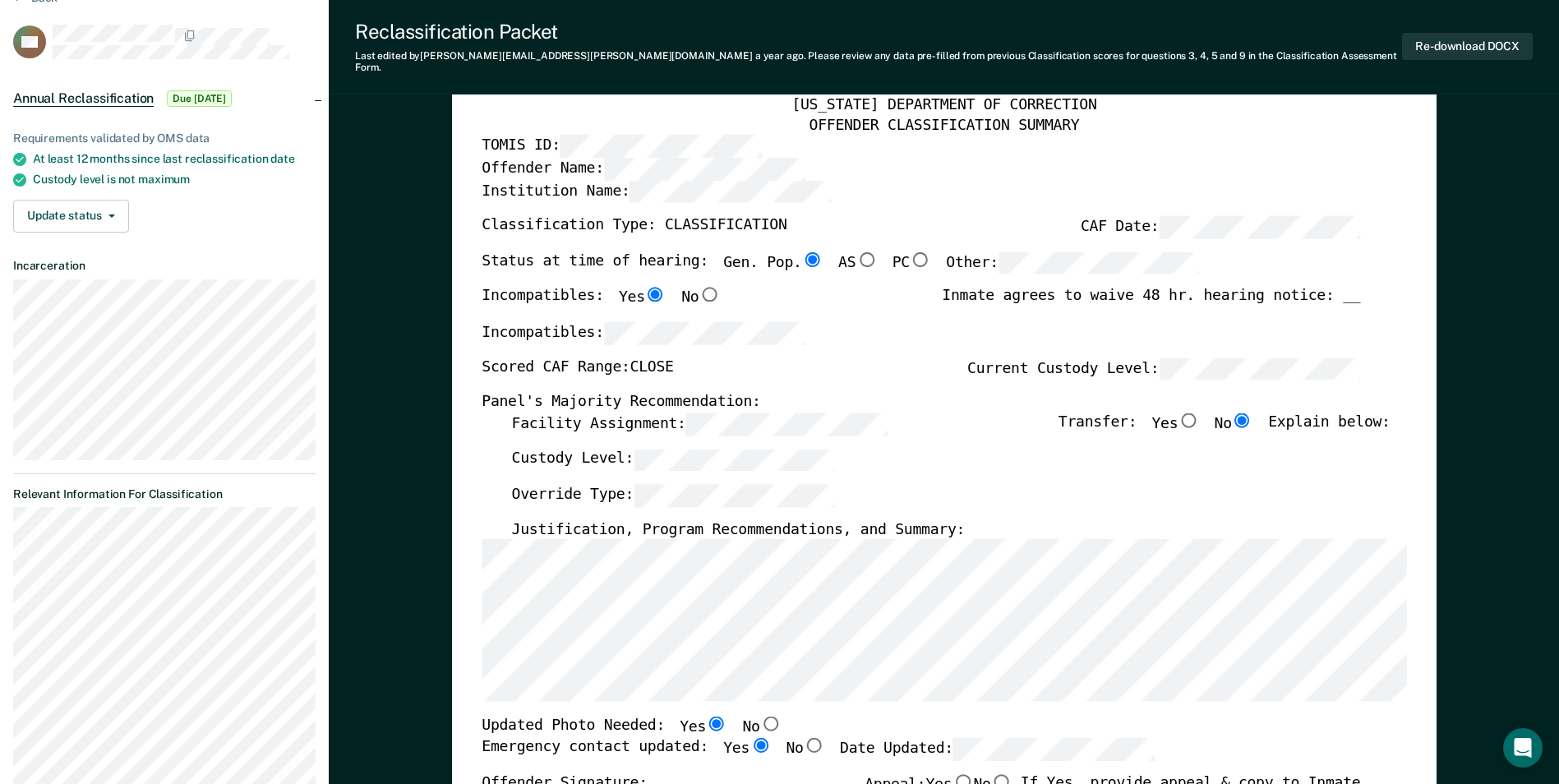
click at [1077, 456] on div "Custody Level:" at bounding box center [951, 466] width 879 height 36
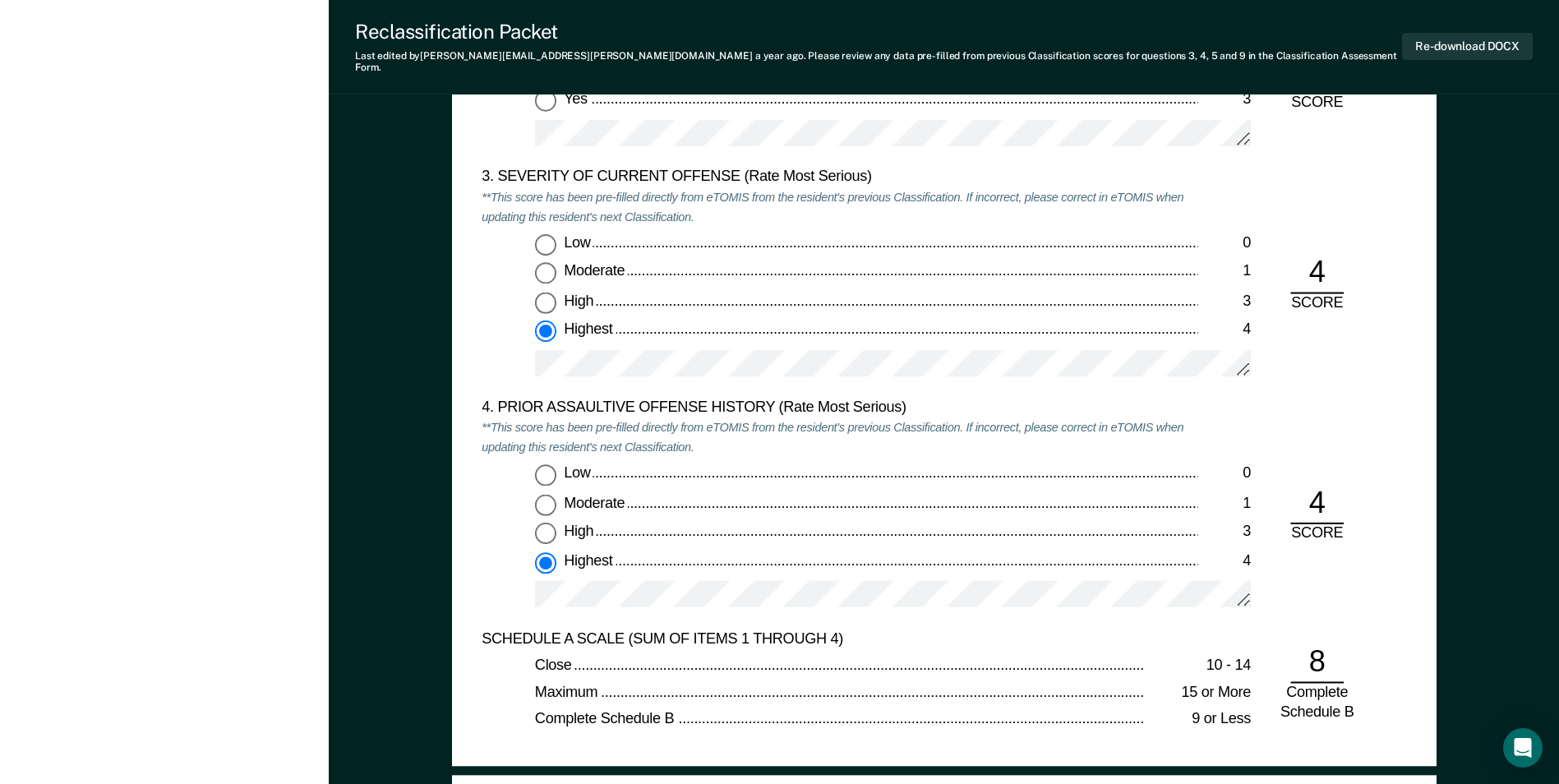
scroll to position [1972, 0]
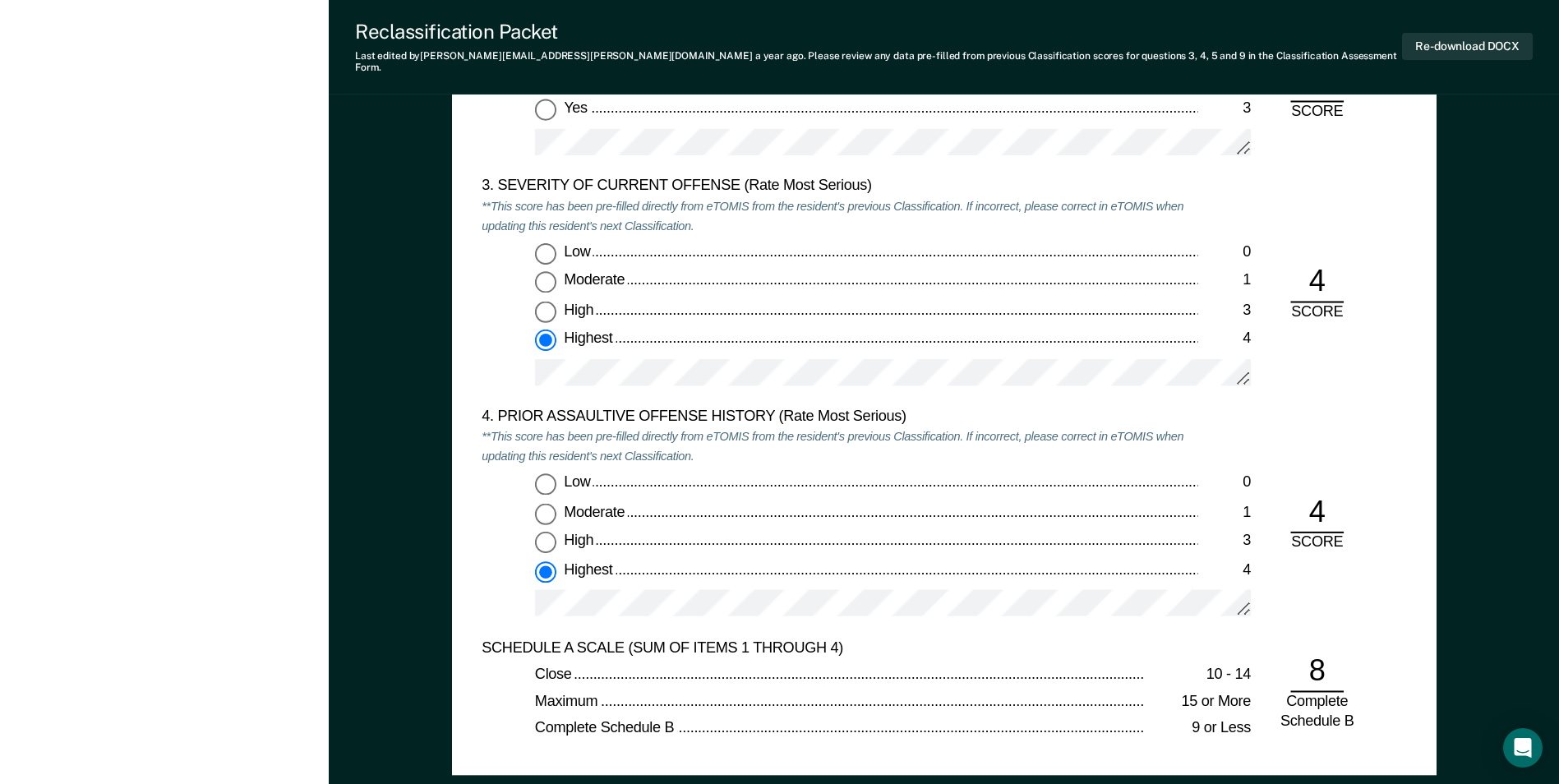
click at [542, 473] on input "Low 0" at bounding box center [546, 483] width 22 height 22
type textarea "x"
radio input "true"
radio input "false"
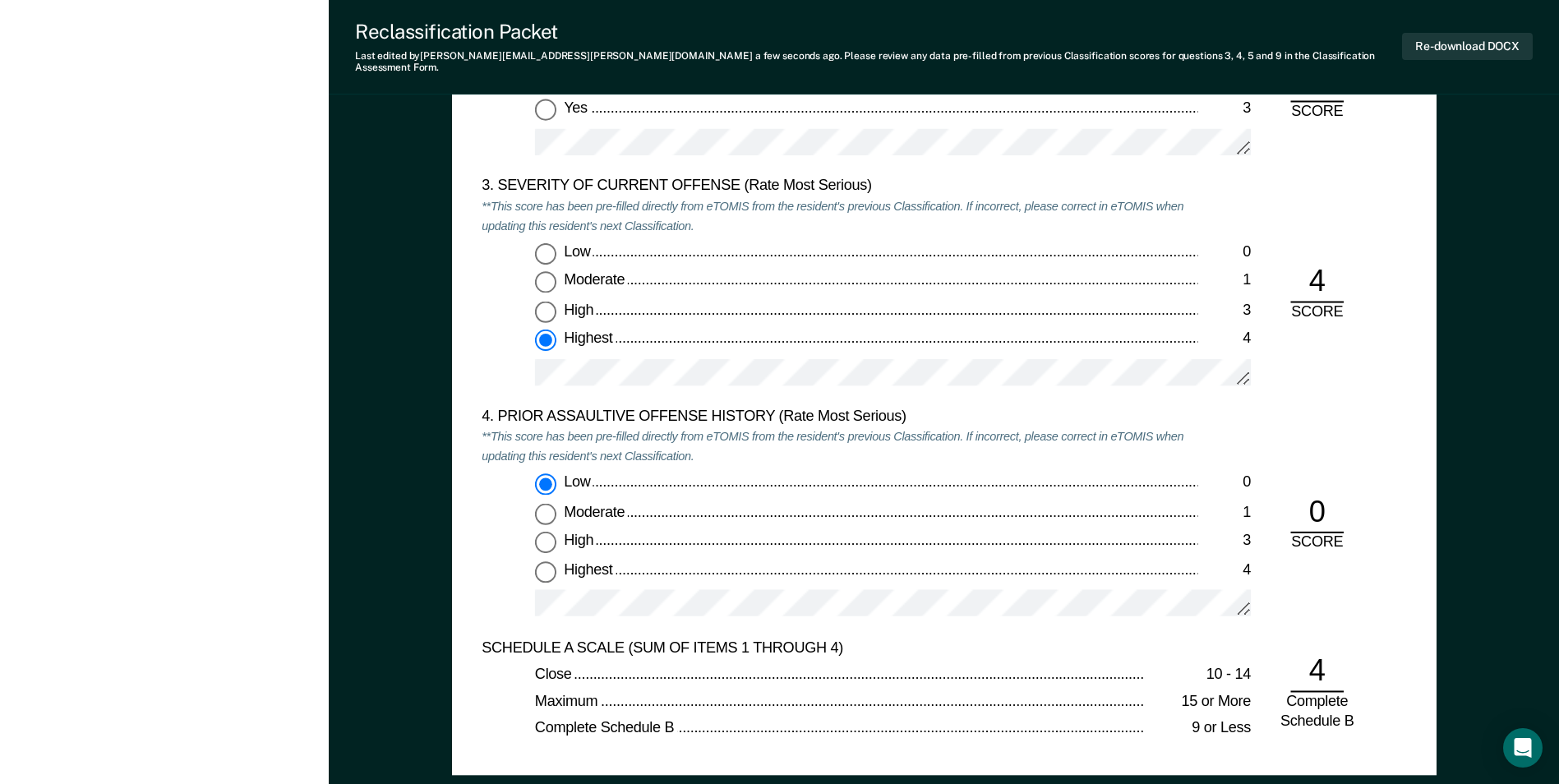
click at [472, 557] on div "[US_STATE] DEPARTMENT OF CORRECTION CLASSIFICATION CUSTODY ASSESSMENT INSTITUTI…" at bounding box center [945, 121] width 985 height 1308
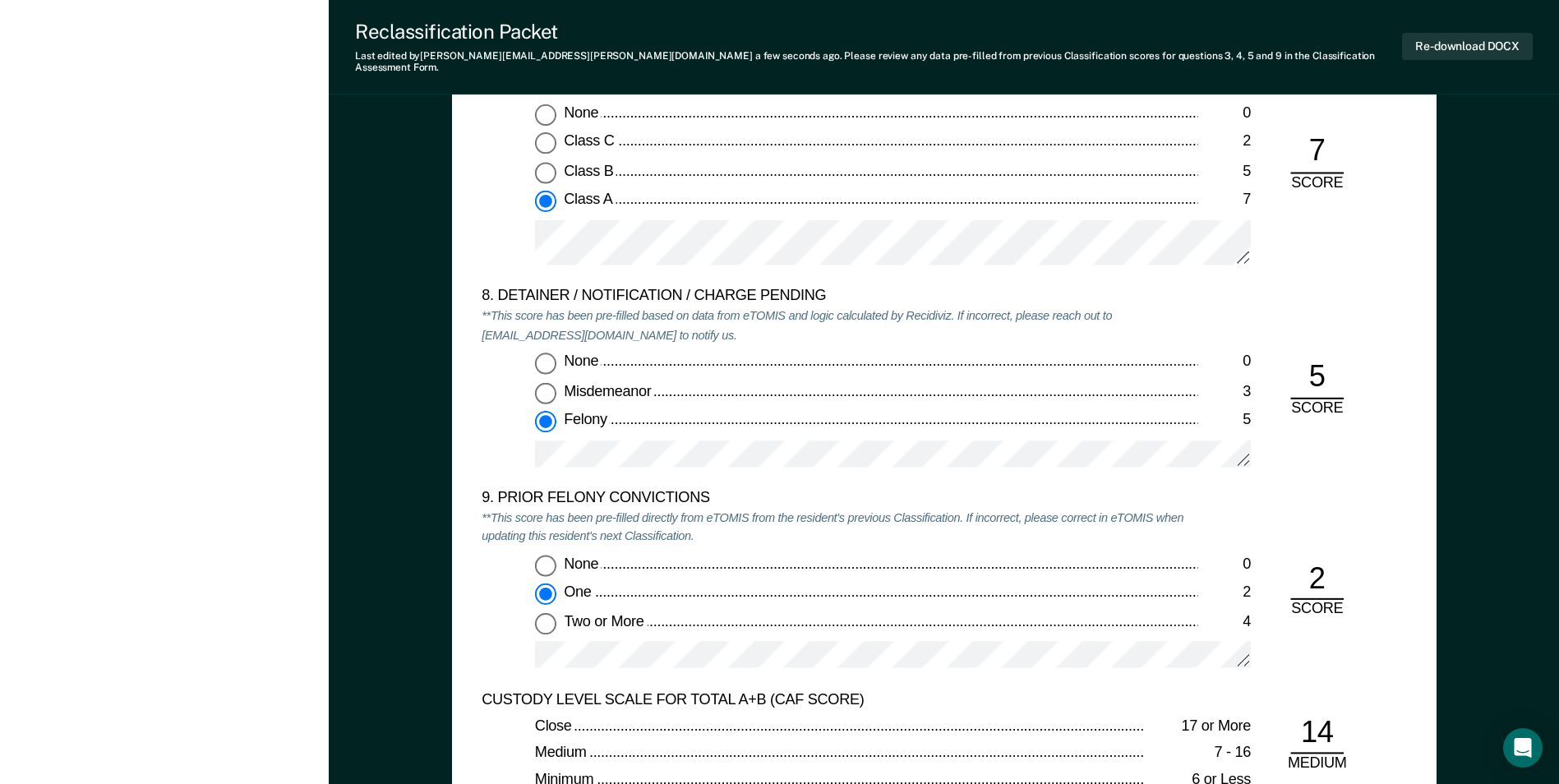
scroll to position [3533, 0]
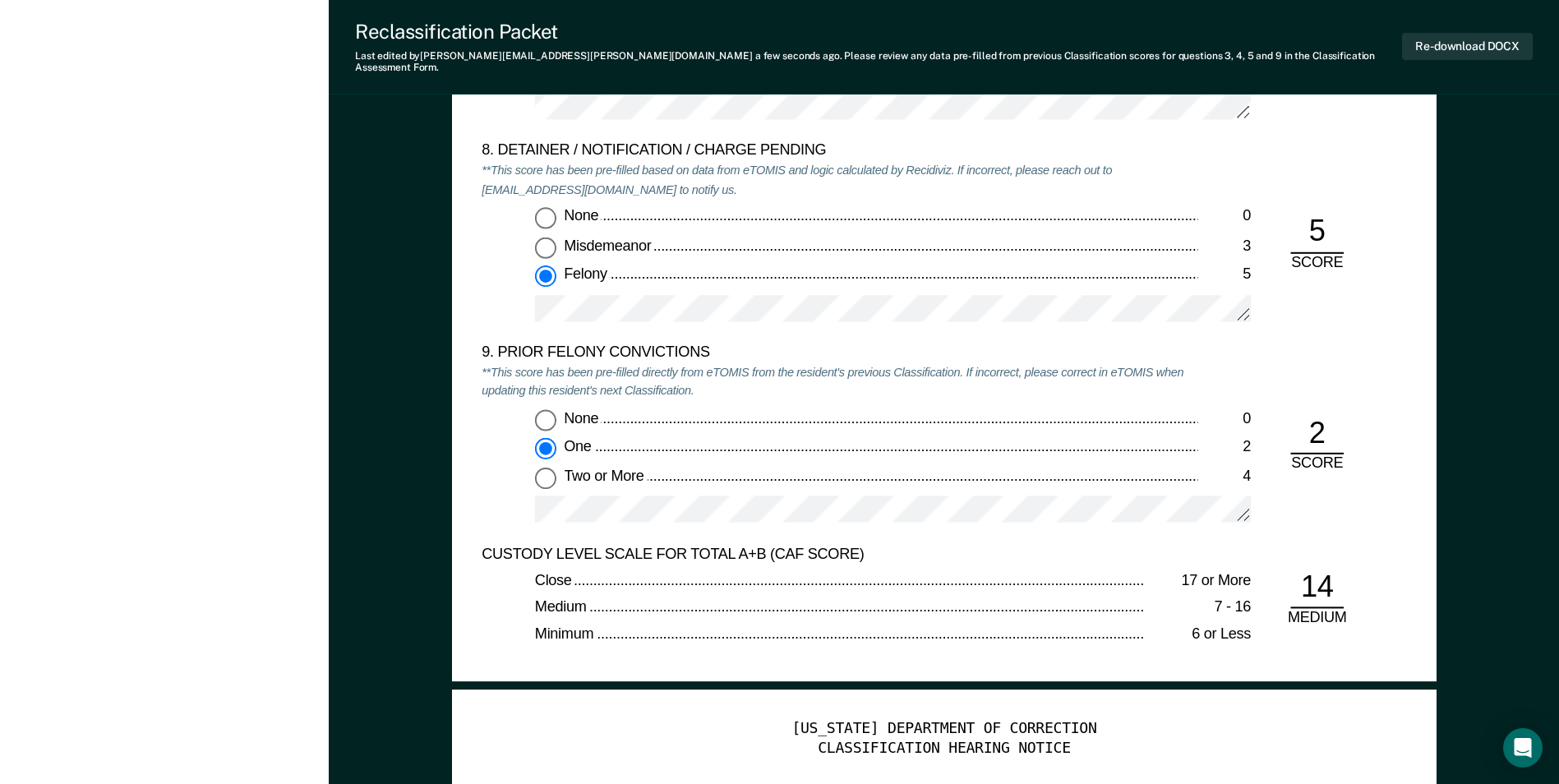
click at [1339, 353] on div "9. PRIOR FELONY CONVICTIONS **This score has been pre-filled directly from eTOM…" at bounding box center [944, 445] width 925 height 202
click at [552, 409] on input "None 0" at bounding box center [546, 419] width 22 height 22
type textarea "x"
radio input "true"
radio input "false"
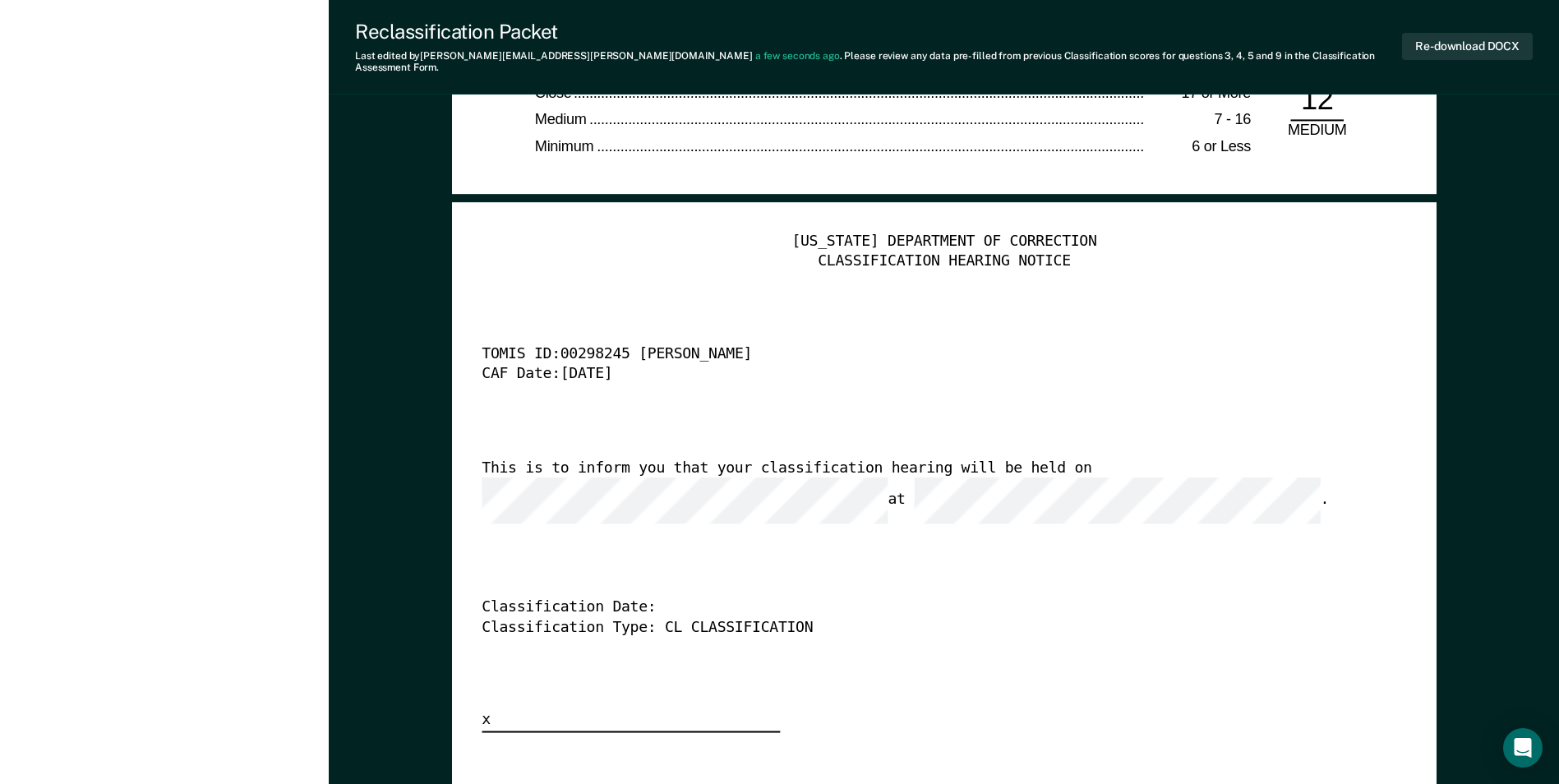
scroll to position [4026, 0]
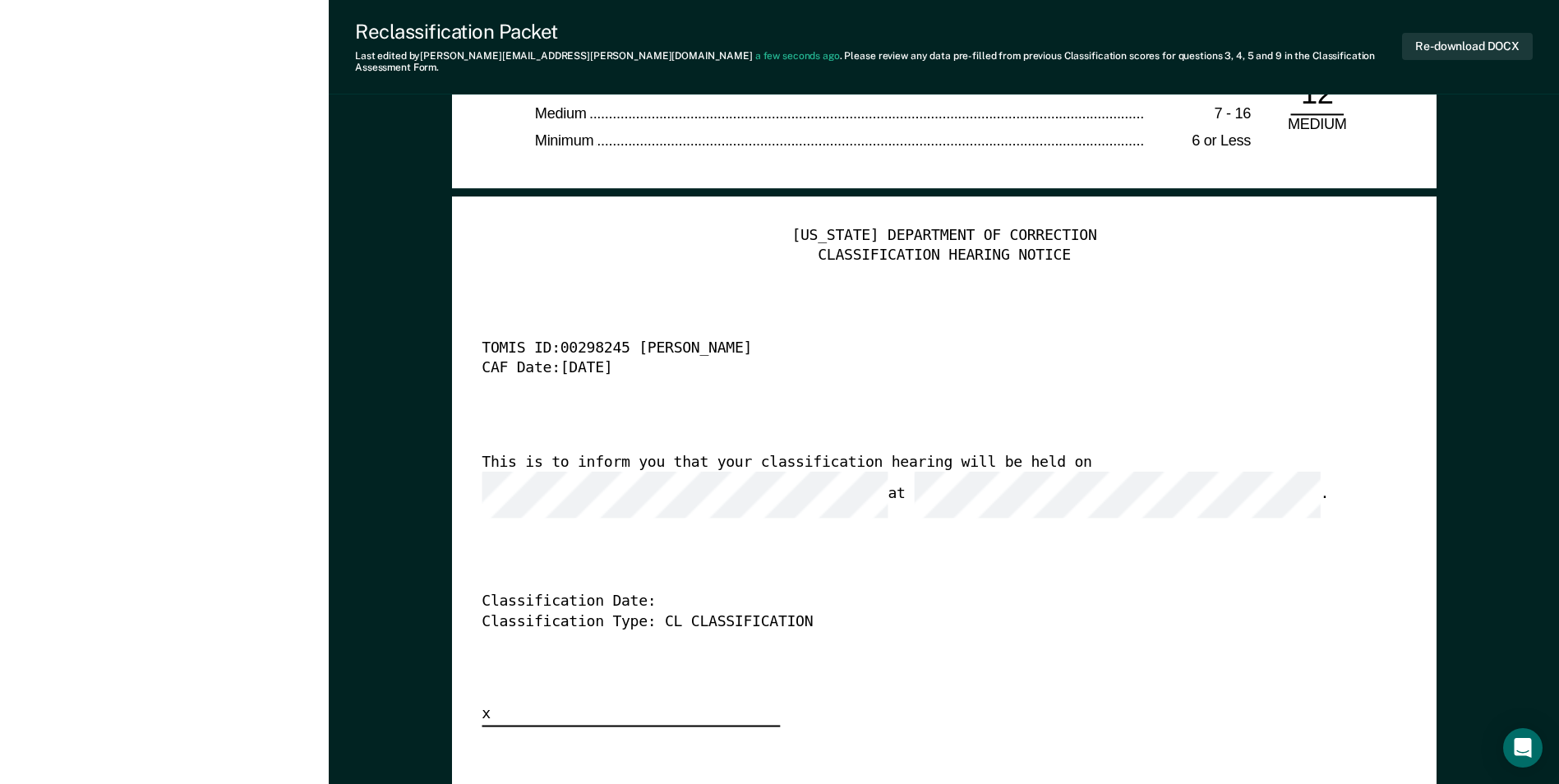
click at [889, 454] on div "This is to inform you that your classification hearing will be held on at ." at bounding box center [921, 484] width 879 height 65
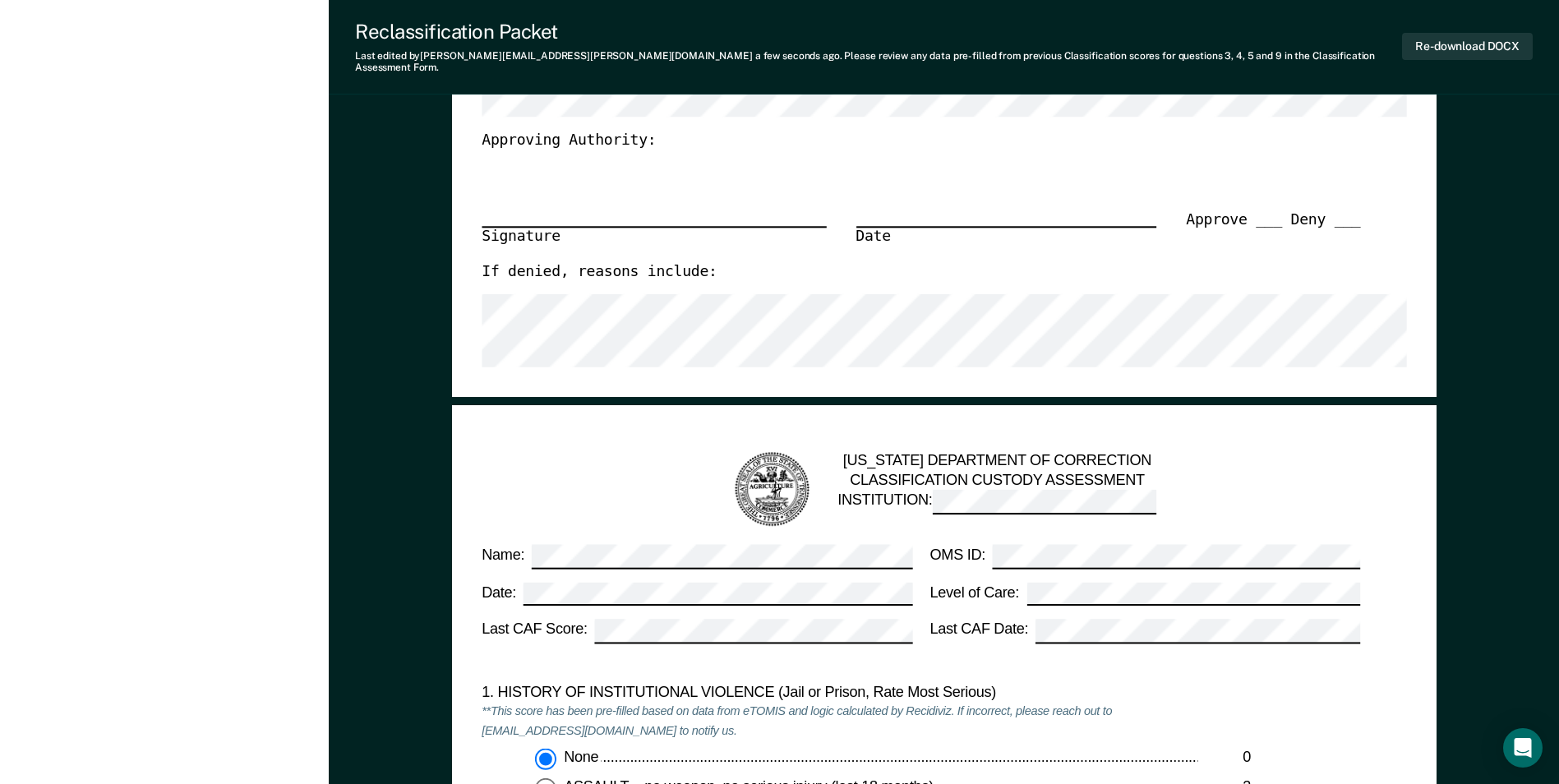
scroll to position [895, 0]
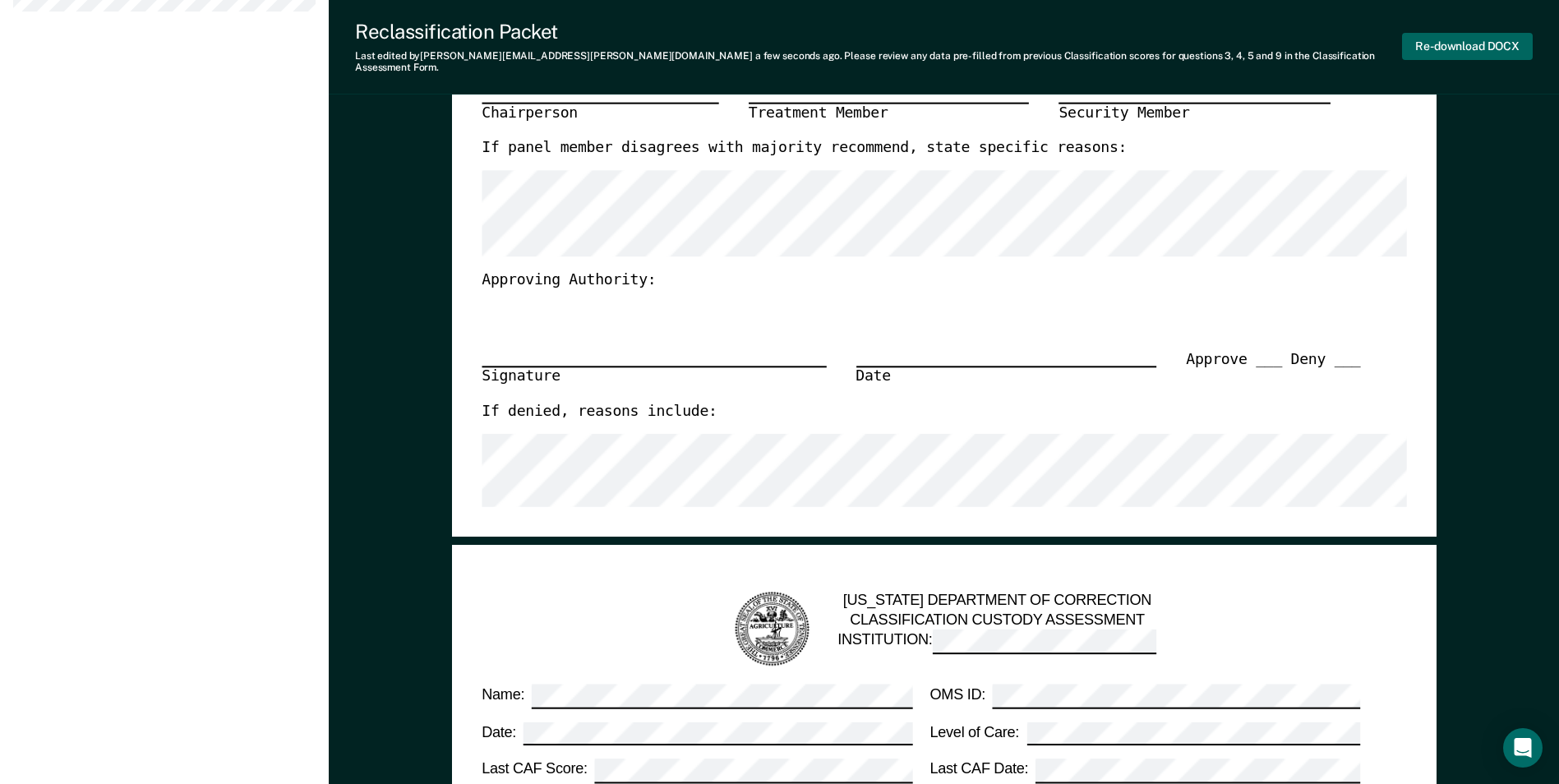
click at [1447, 46] on button "Re-download DOCX" at bounding box center [1468, 46] width 131 height 27
type textarea "x"
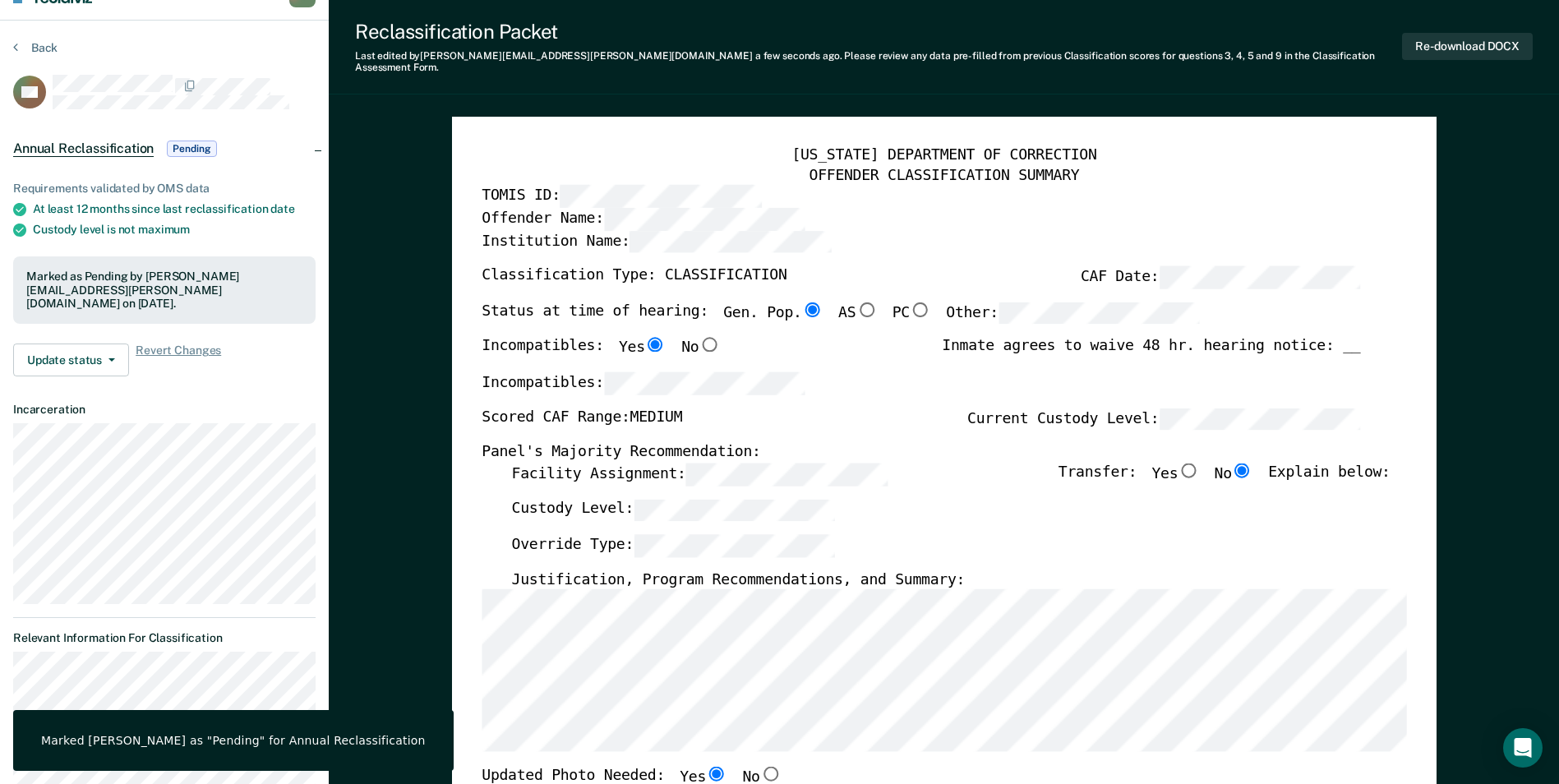
scroll to position [0, 0]
